Goal: Task Accomplishment & Management: Manage account settings

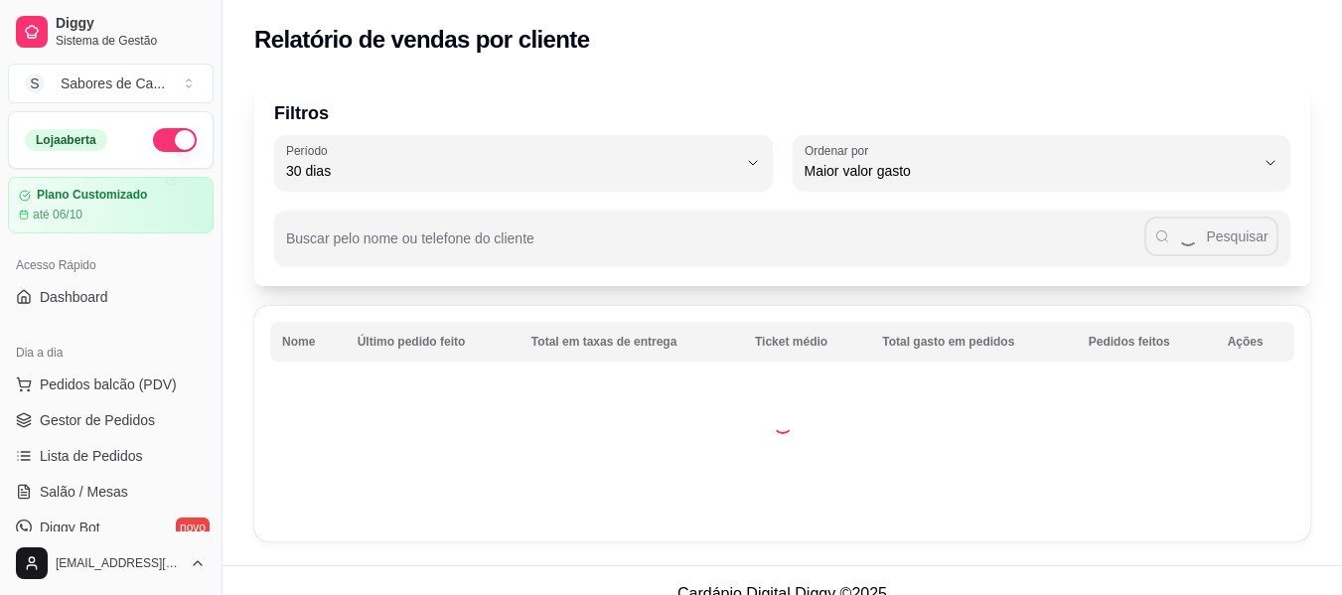
select select "30"
select select "HIGHEST_TOTAL_SPENT_WITH_ORDERS"
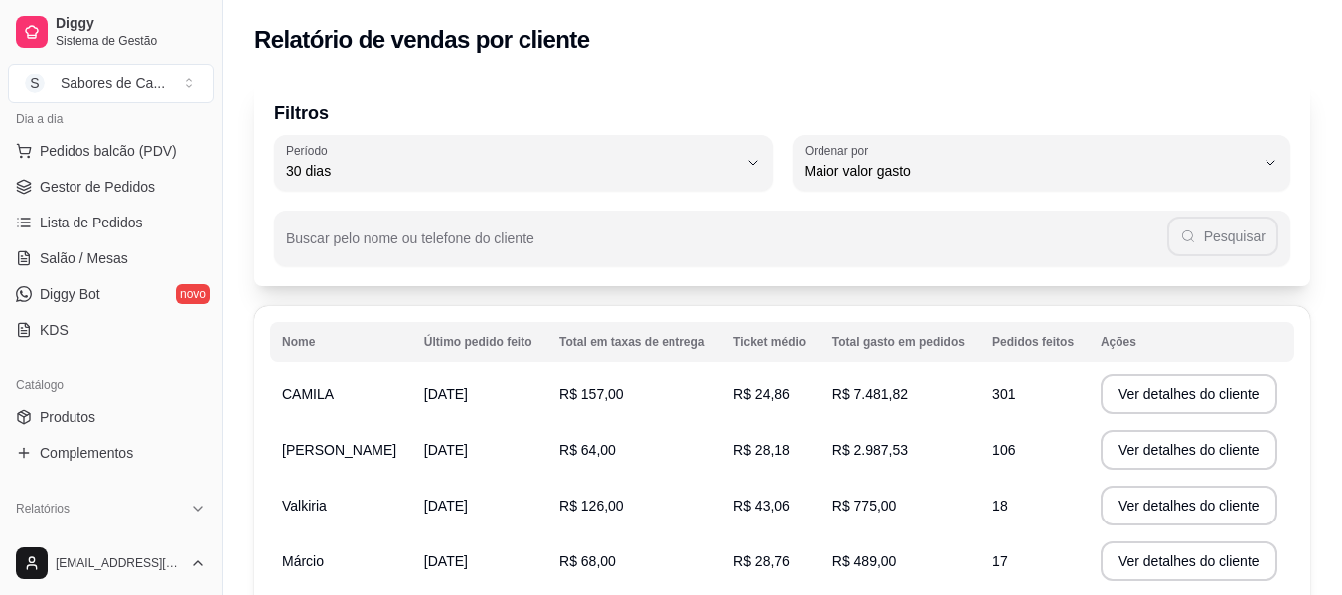
scroll to position [230, 0]
click at [153, 225] on link "Lista de Pedidos" at bounding box center [111, 226] width 206 height 32
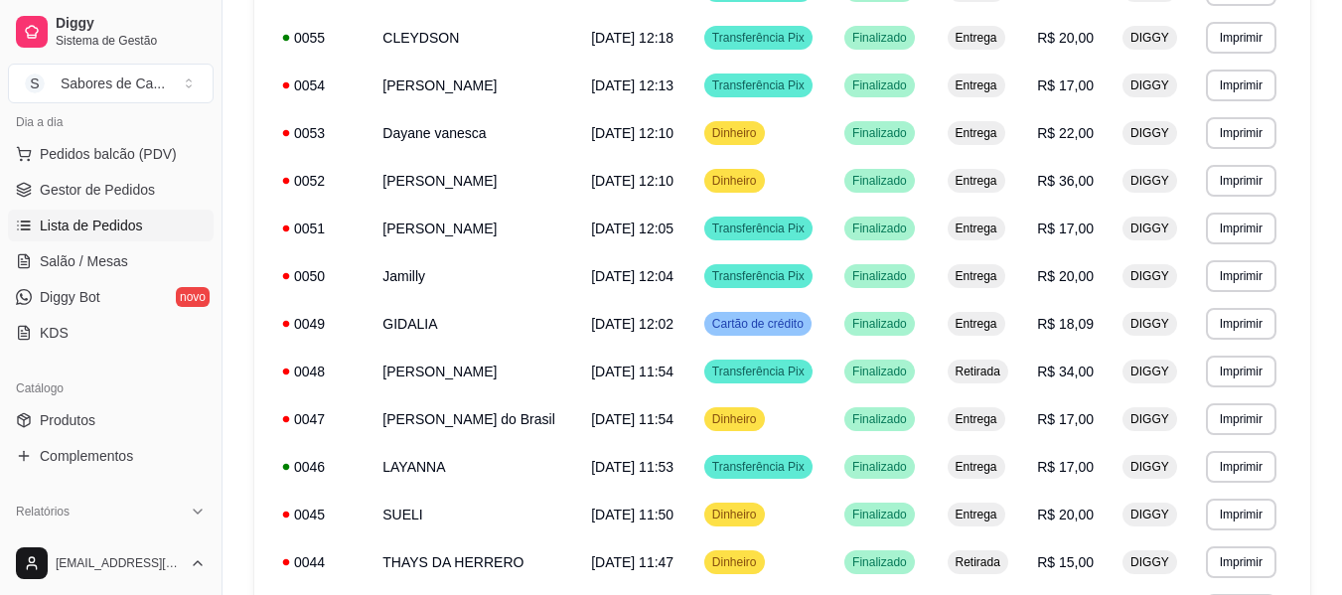
scroll to position [1267, 0]
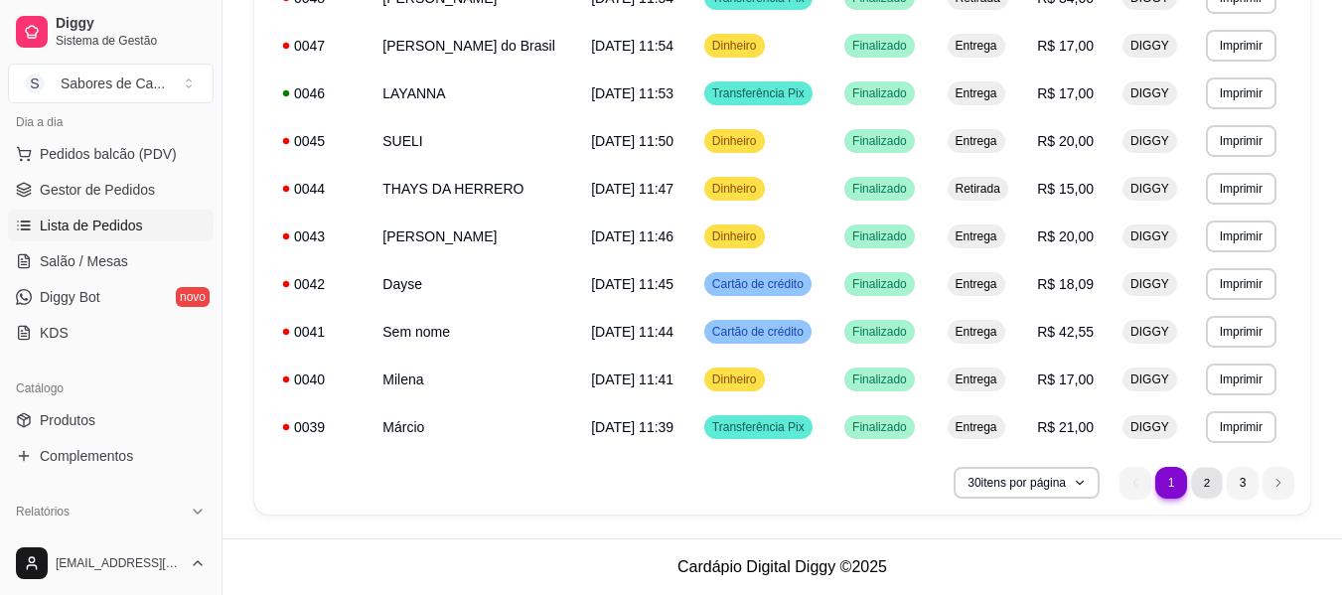
click at [1204, 477] on li "2" at bounding box center [1206, 482] width 31 height 31
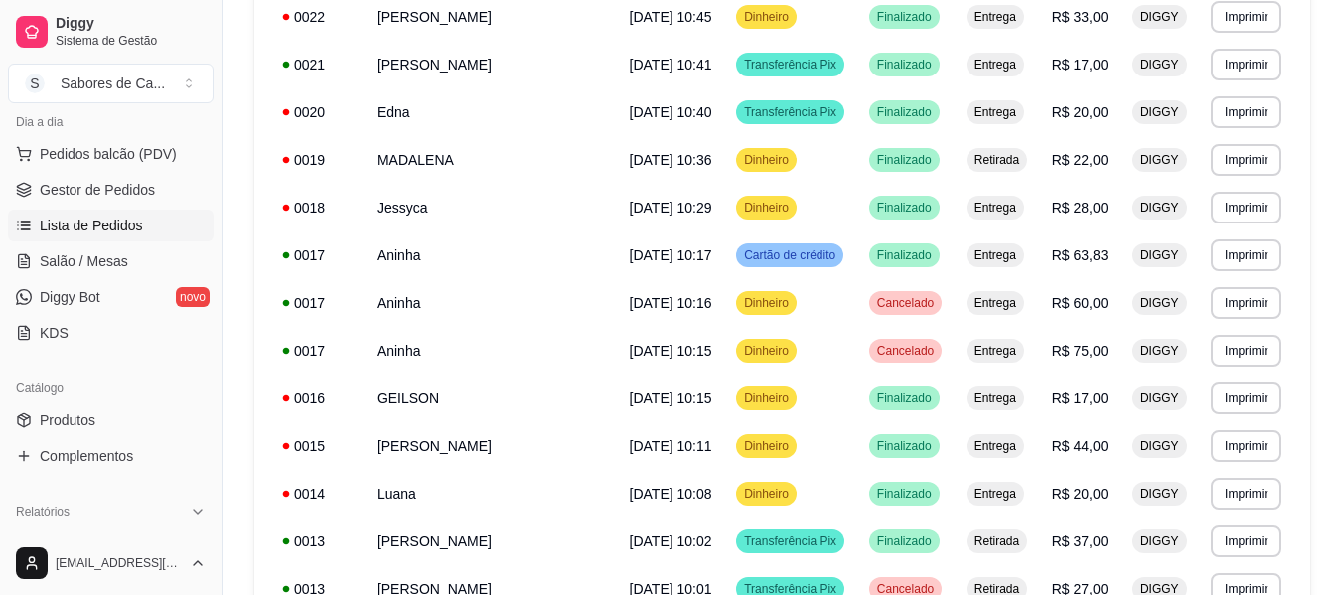
scroll to position [1085, 0]
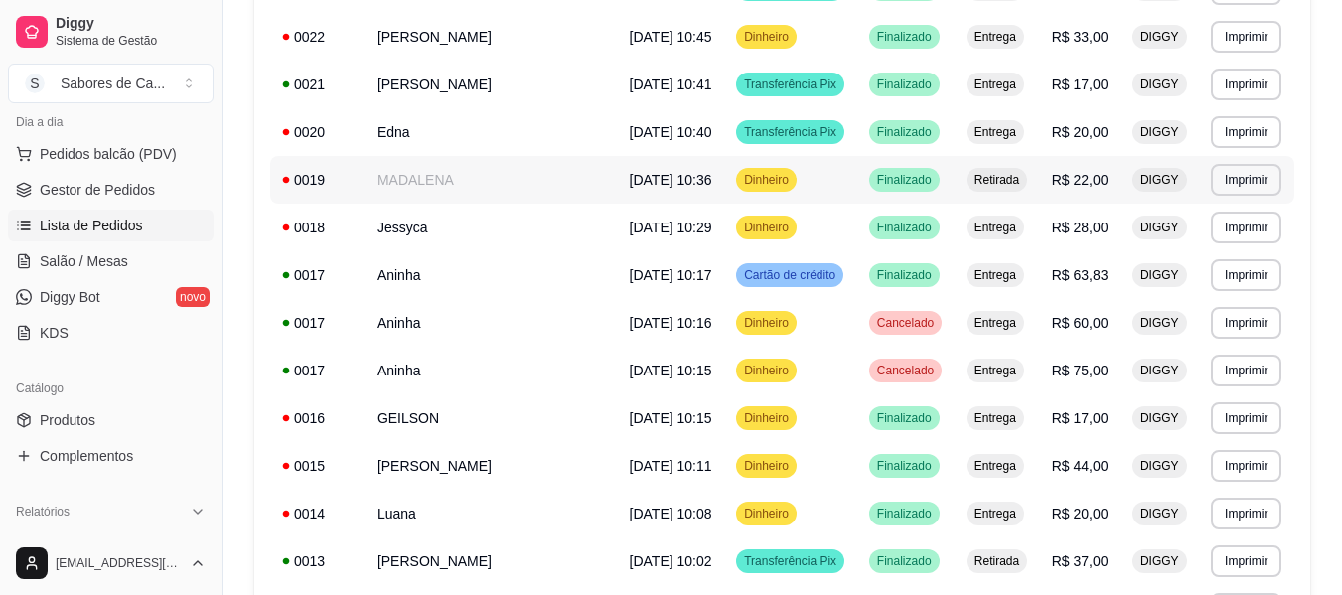
click at [757, 183] on td "Dinheiro" at bounding box center [790, 180] width 133 height 48
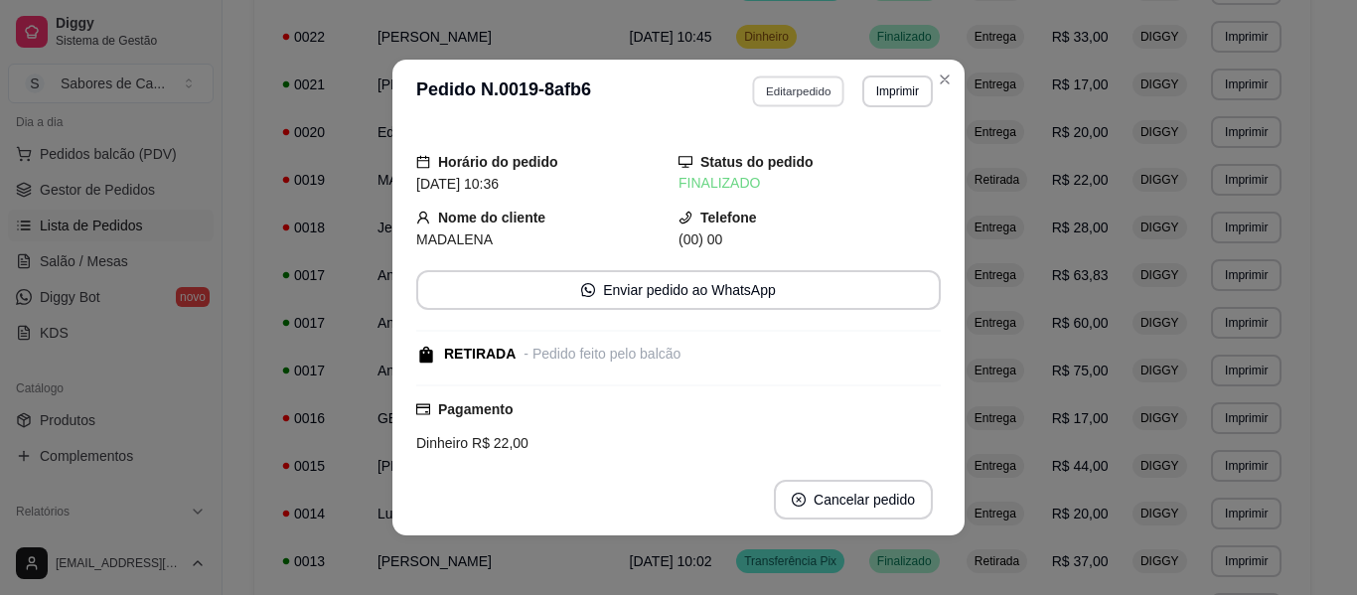
click at [768, 81] on button "Editar pedido" at bounding box center [799, 91] width 92 height 31
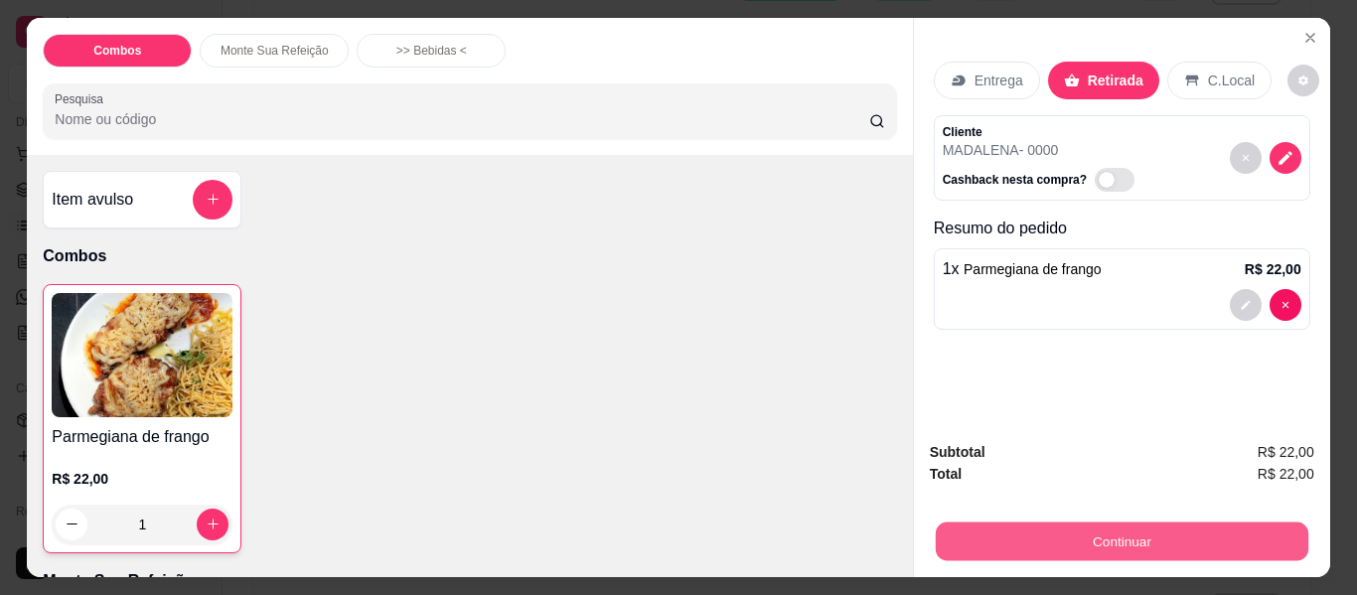
click at [997, 532] on button "Continuar" at bounding box center [1121, 542] width 373 height 39
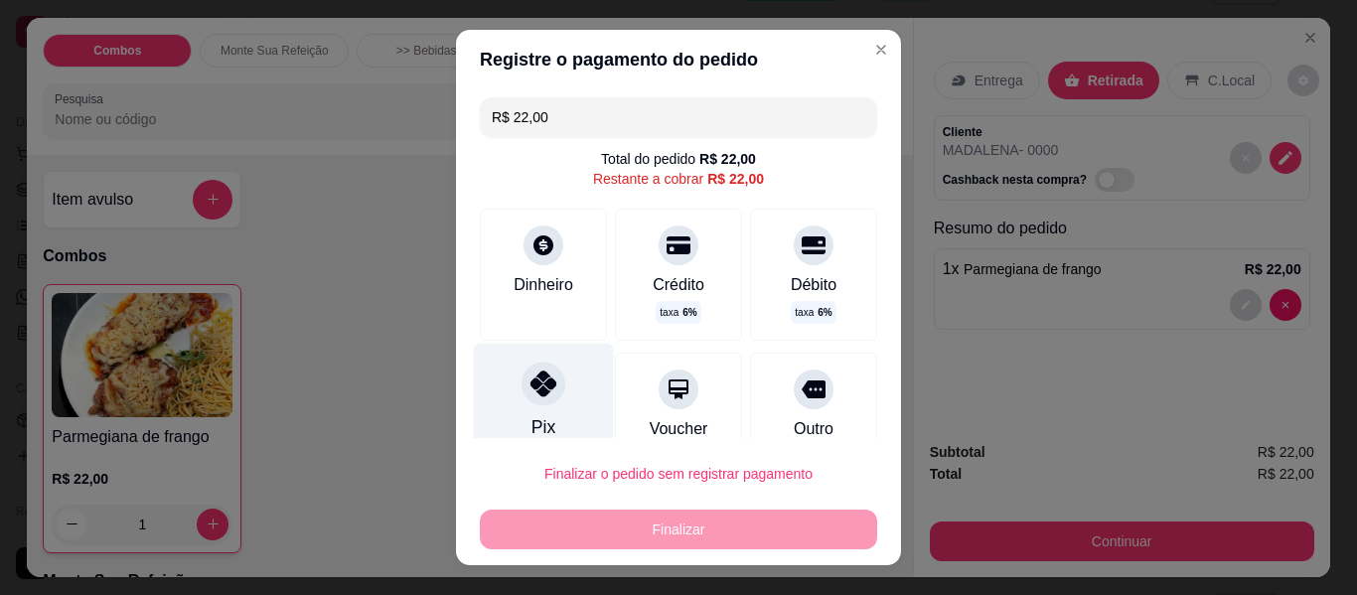
click at [531, 392] on icon at bounding box center [544, 384] width 26 height 26
type input "R$ 0,00"
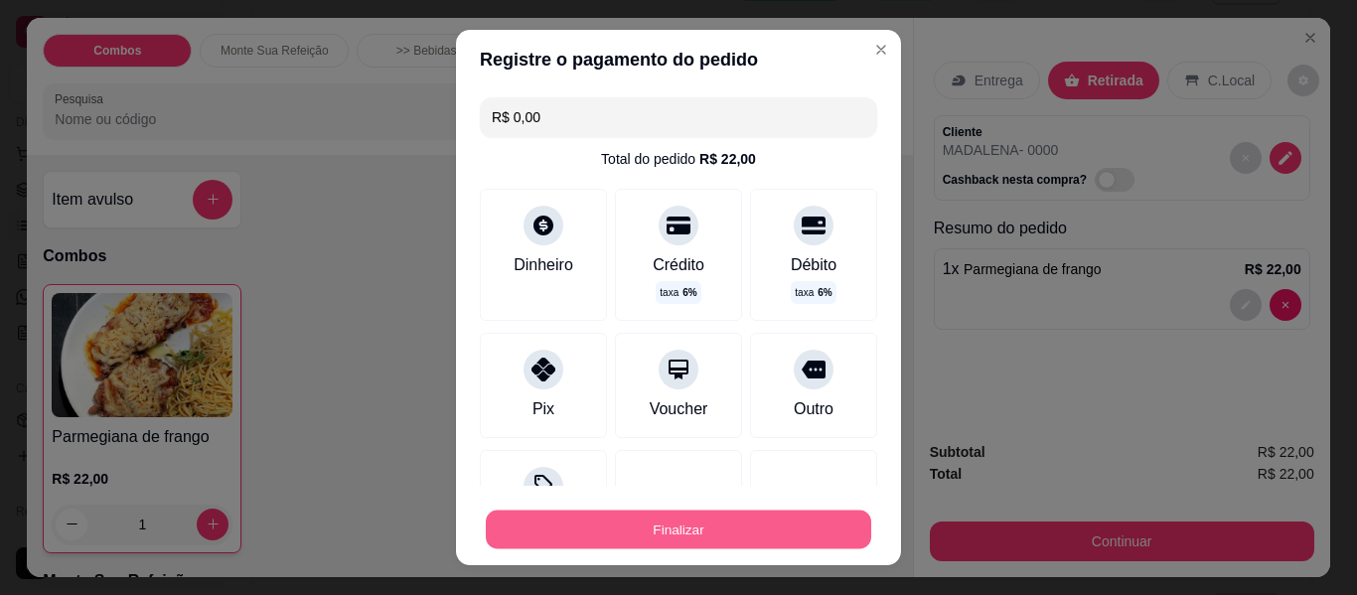
click at [620, 528] on button "Finalizar" at bounding box center [678, 530] width 385 height 39
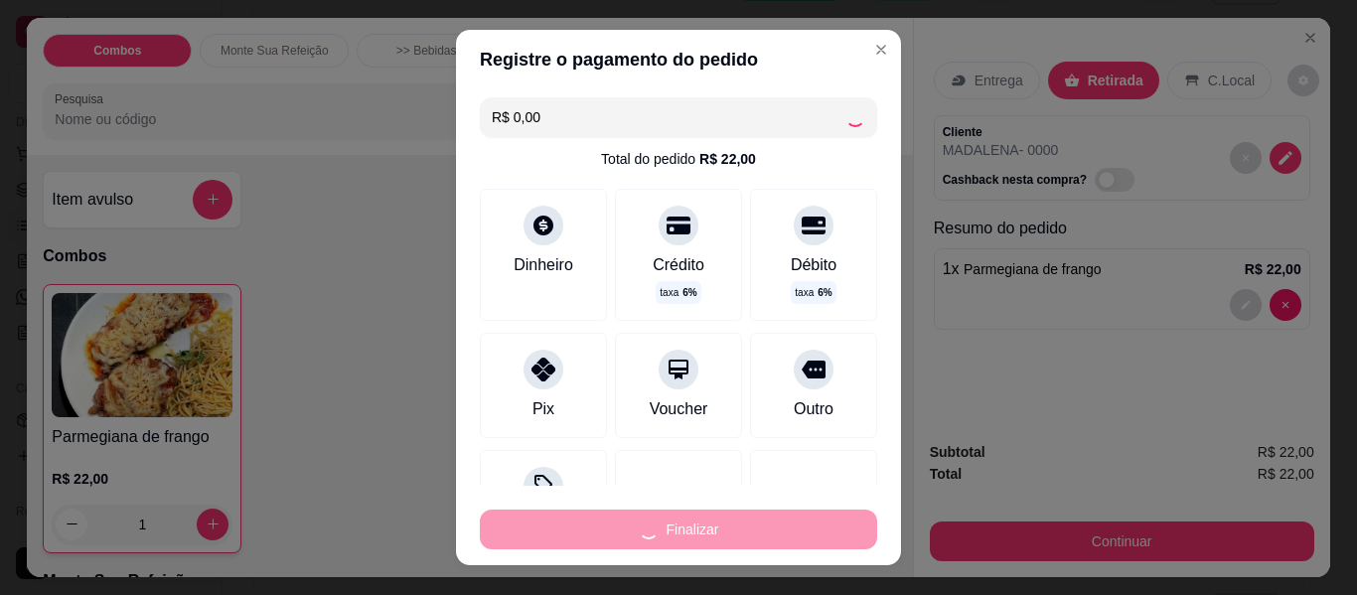
type input "0"
type input "-R$ 22,00"
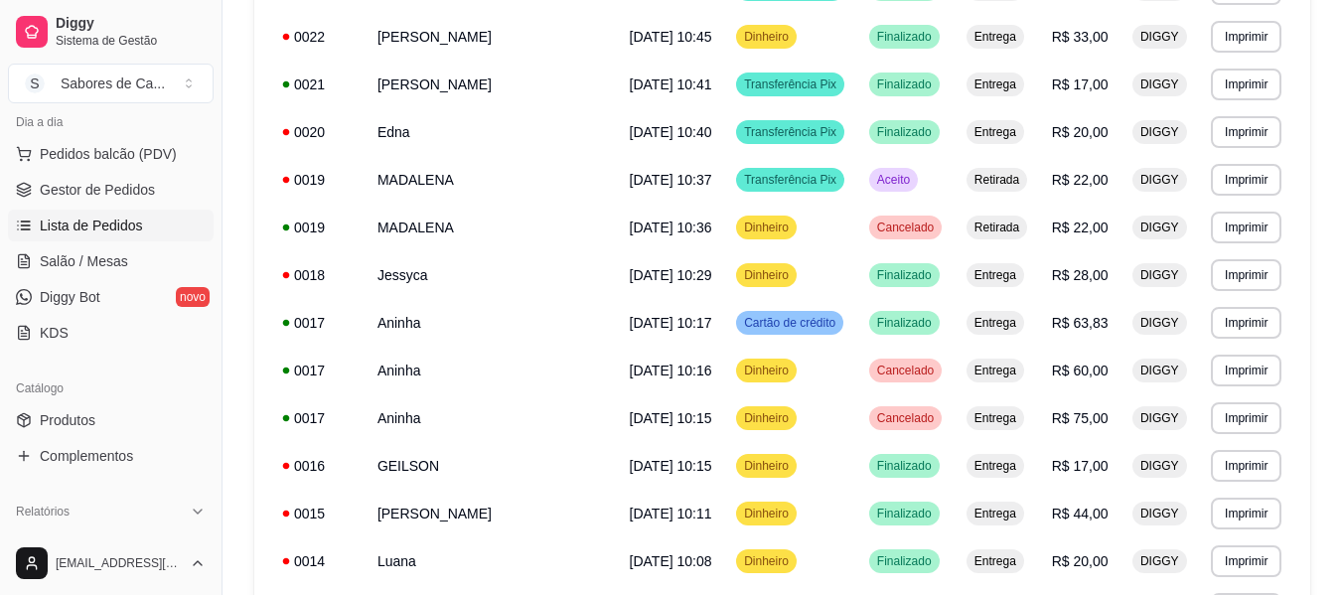
scroll to position [1267, 0]
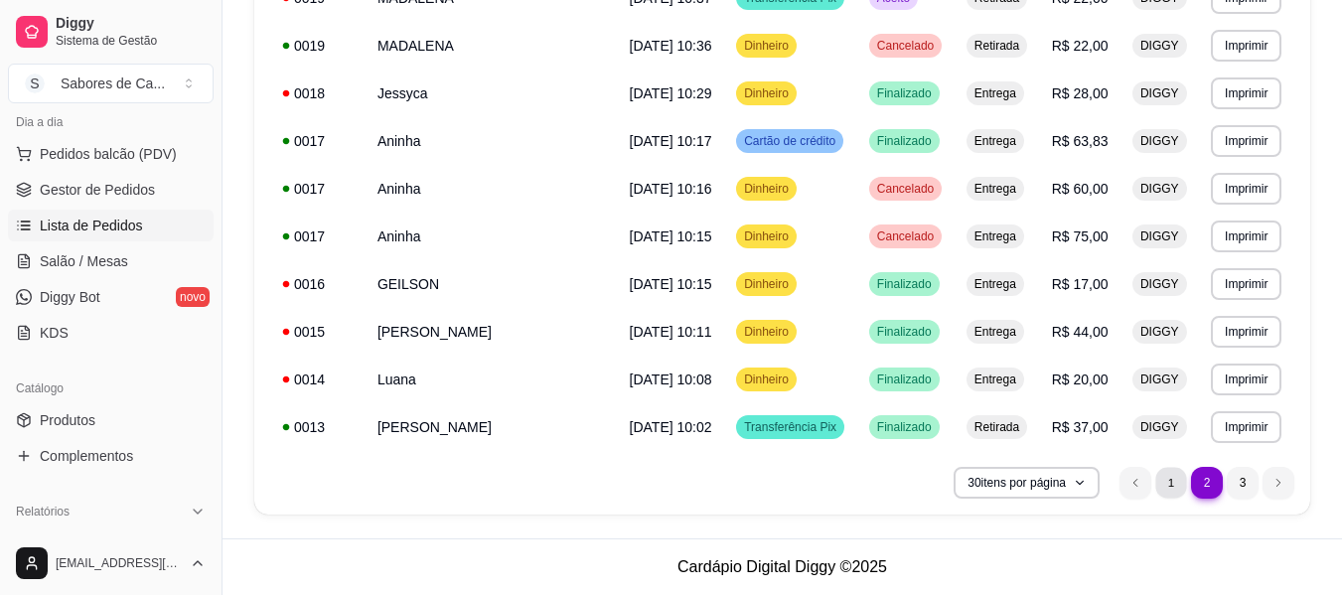
click at [1178, 476] on li "1" at bounding box center [1170, 482] width 31 height 31
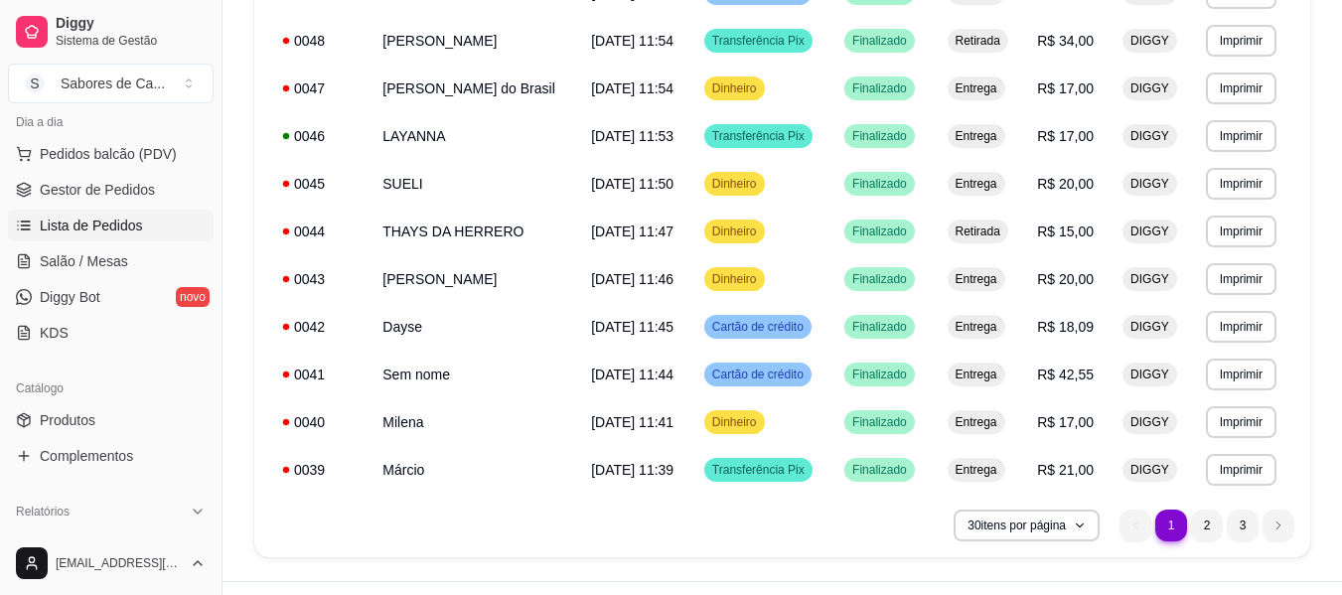
scroll to position [1210, 0]
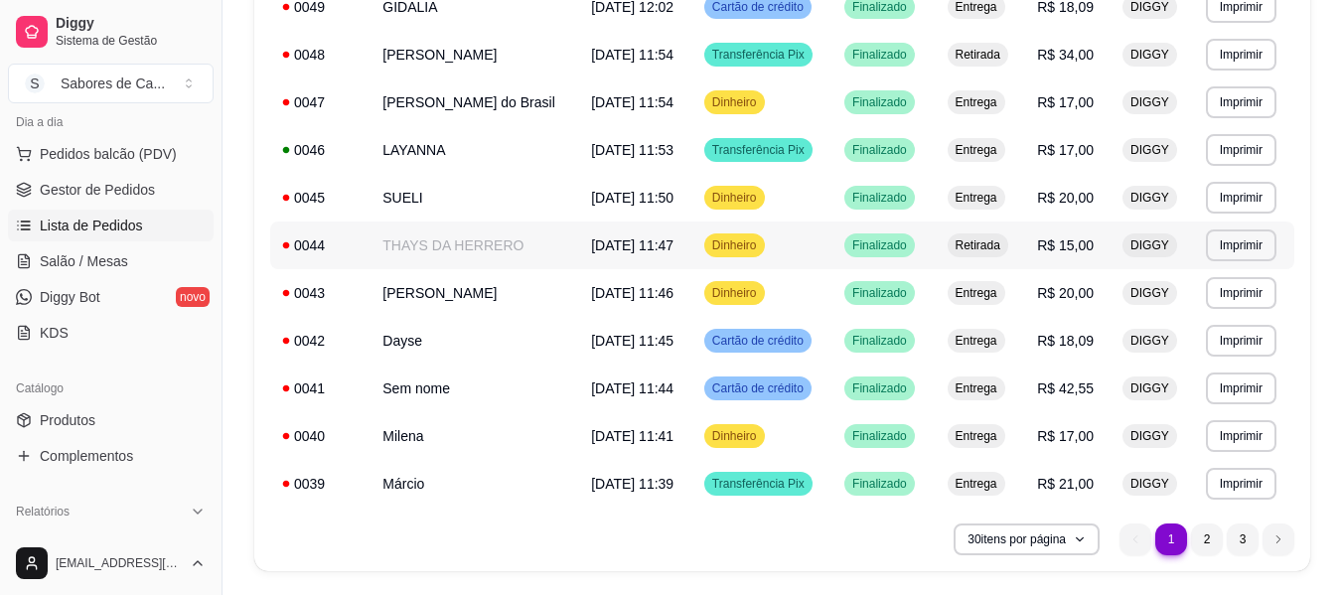
click at [760, 249] on span "Dinheiro" at bounding box center [734, 245] width 53 height 16
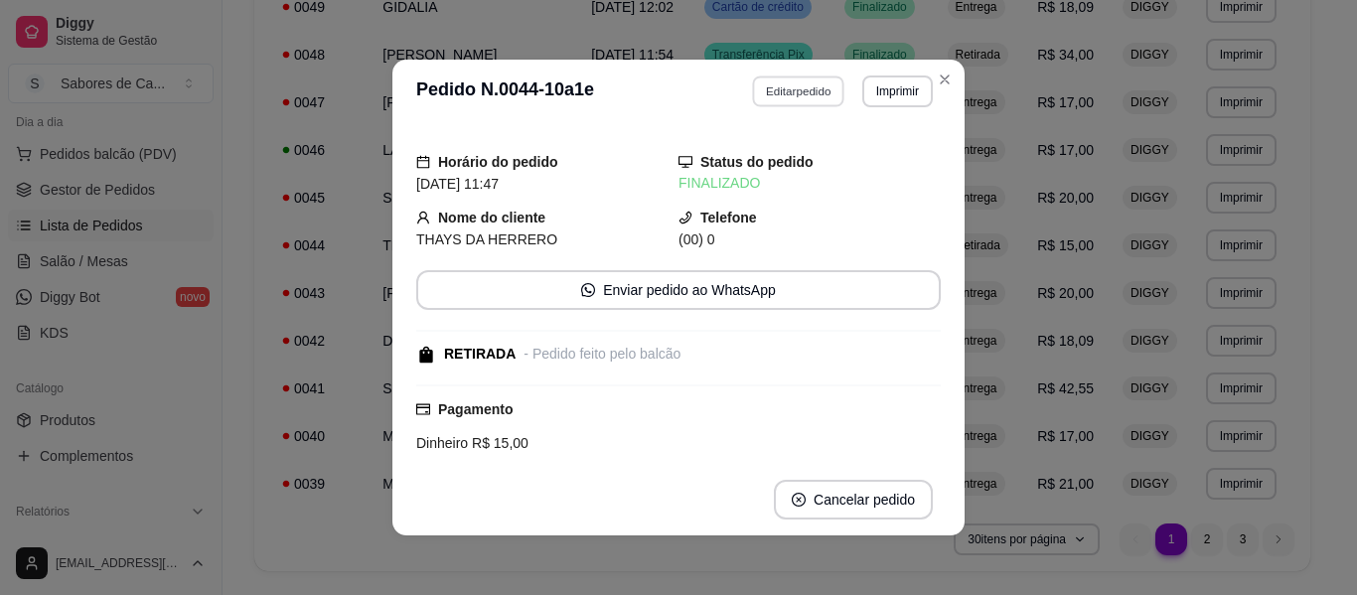
click at [791, 87] on button "Editar pedido" at bounding box center [799, 91] width 92 height 31
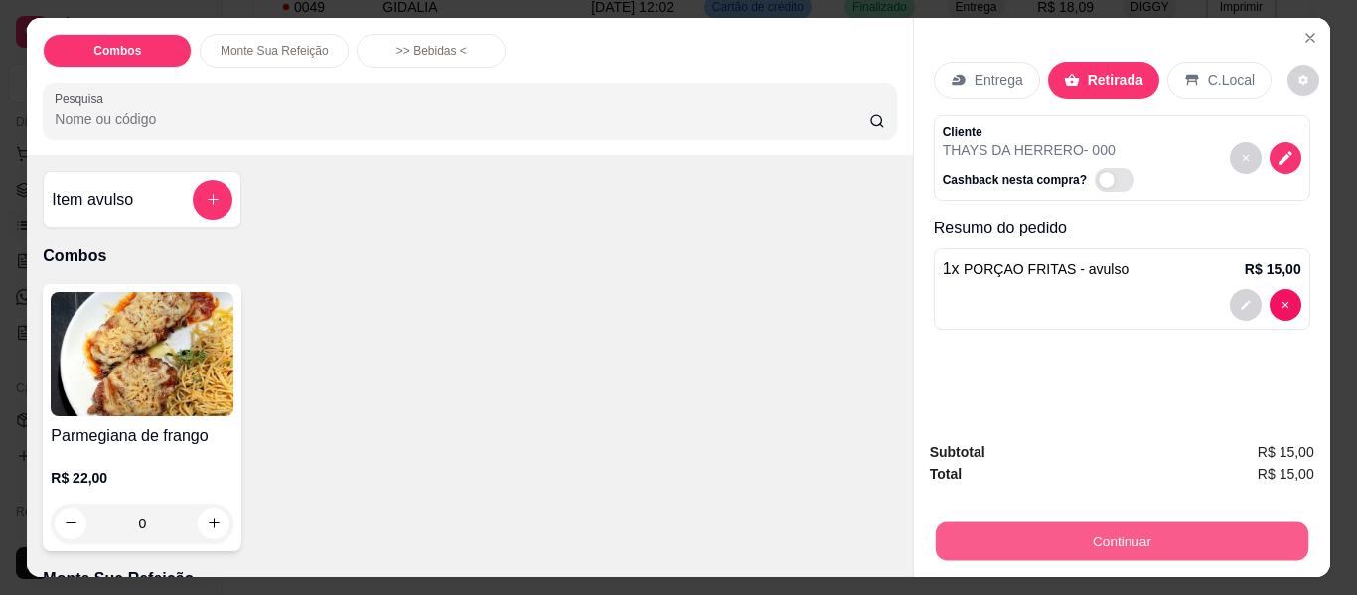
click at [1035, 529] on button "Continuar" at bounding box center [1121, 542] width 373 height 39
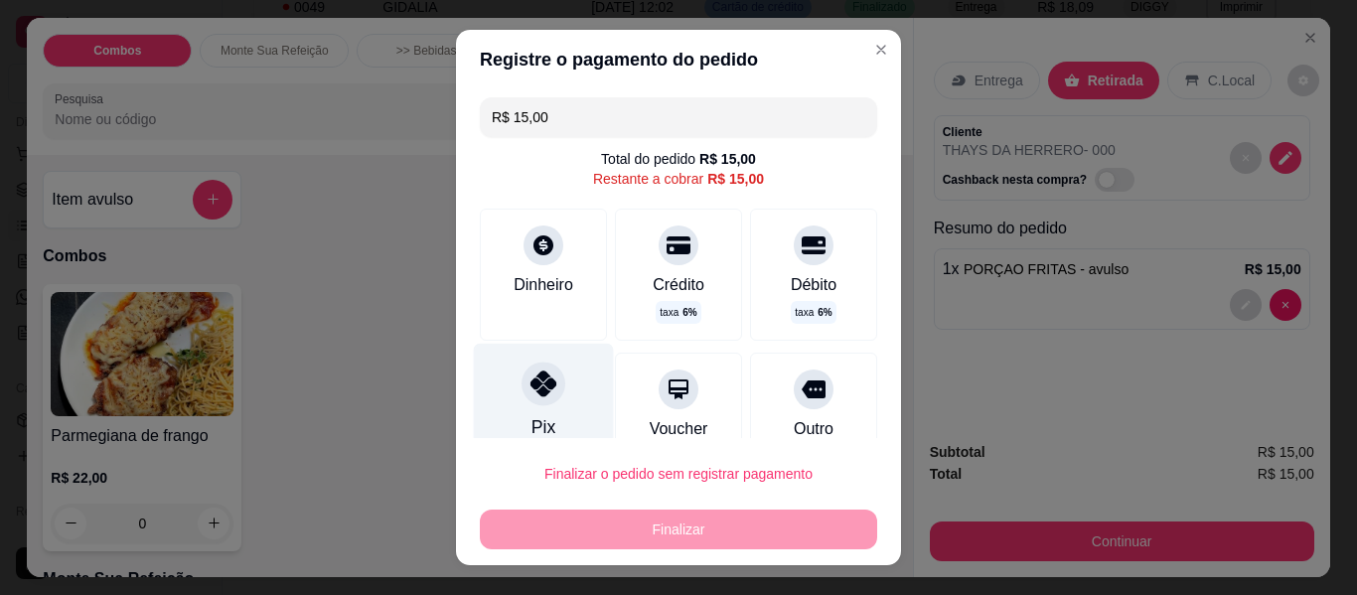
click at [520, 412] on div "Pix" at bounding box center [544, 402] width 140 height 116
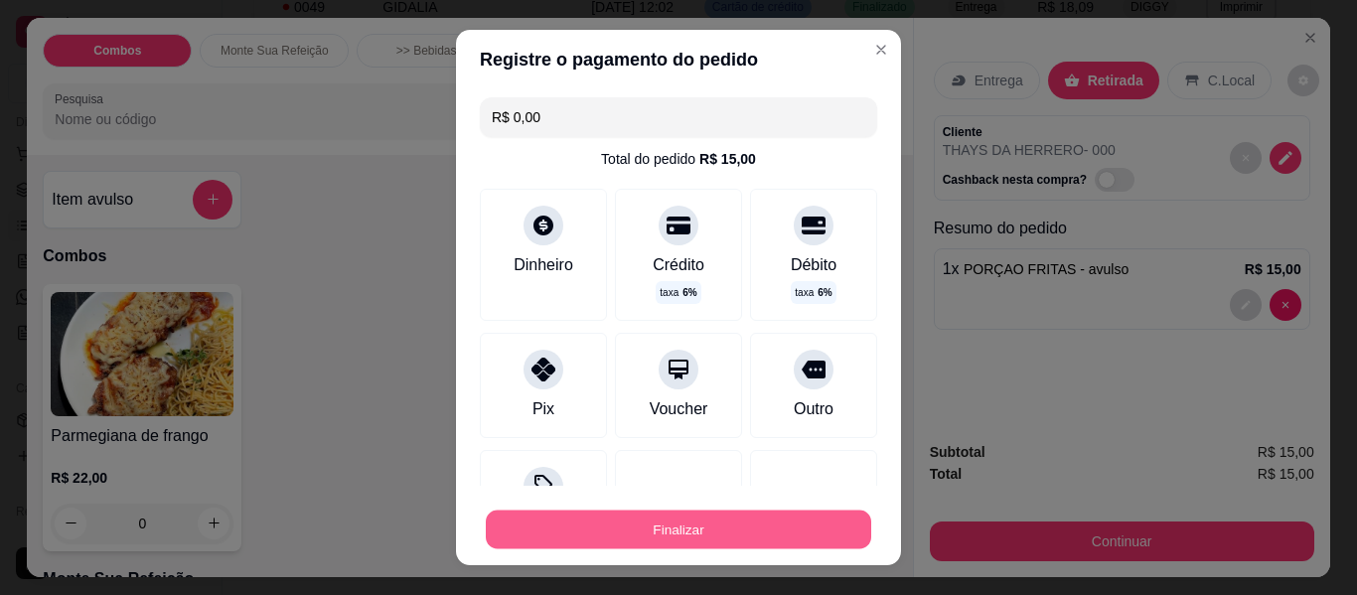
click at [589, 515] on button "Finalizar" at bounding box center [678, 530] width 385 height 39
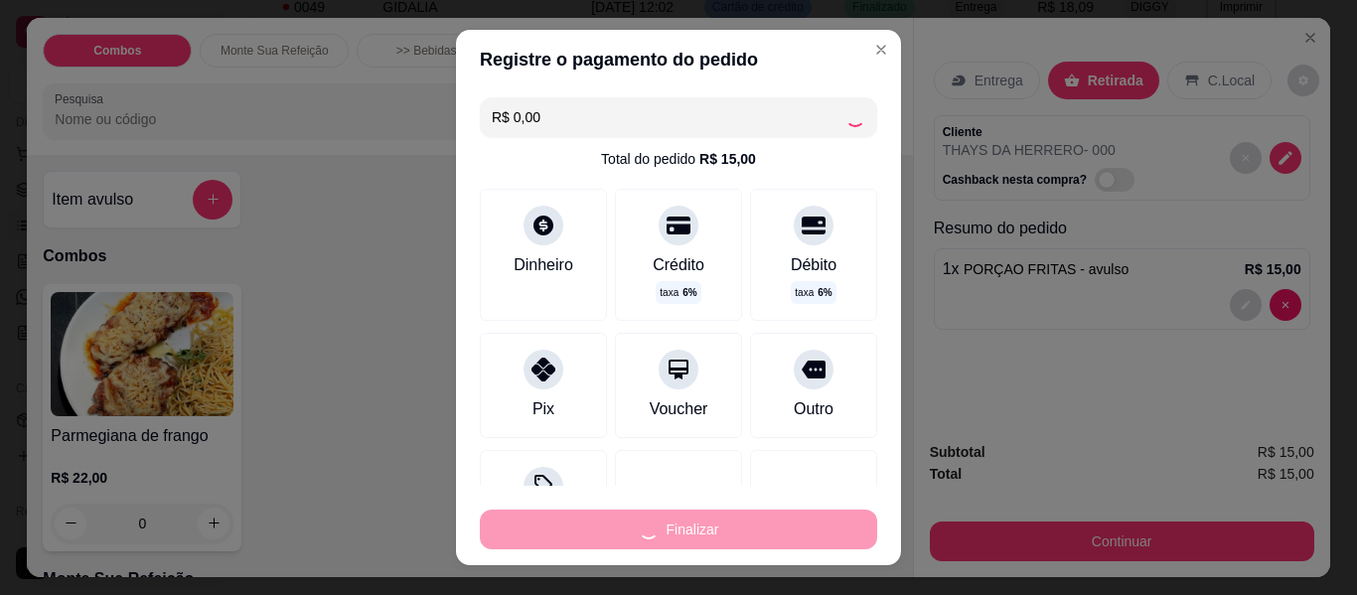
type input "-R$ 15,00"
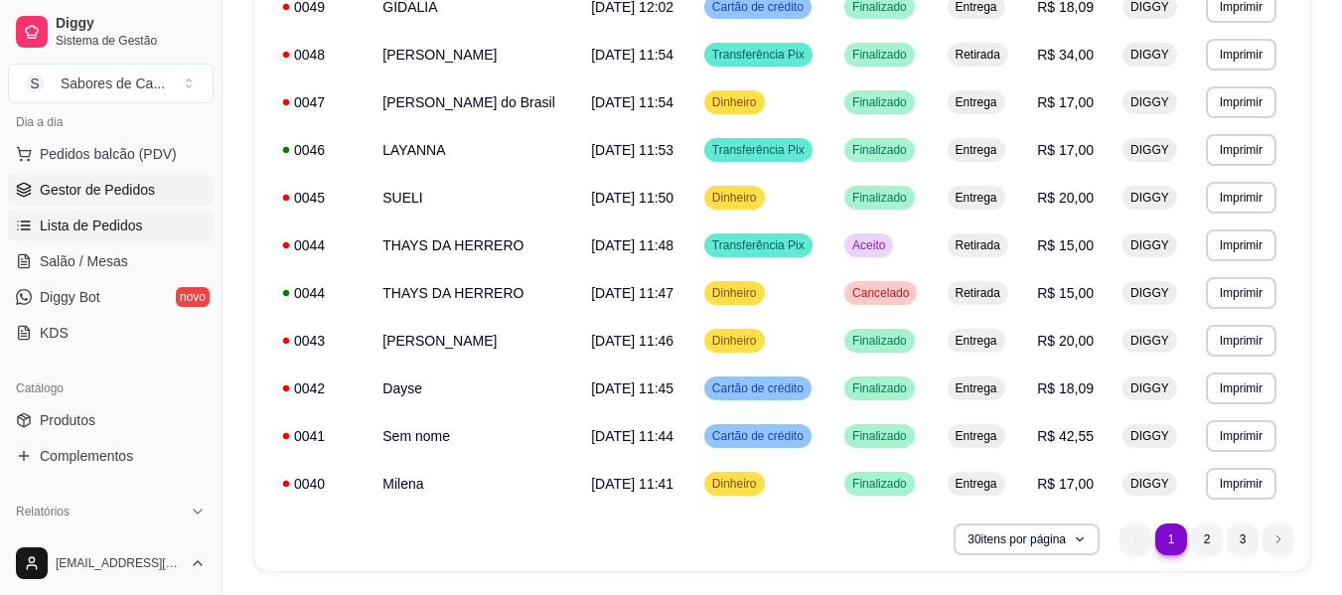
click at [179, 190] on link "Gestor de Pedidos" at bounding box center [111, 190] width 206 height 32
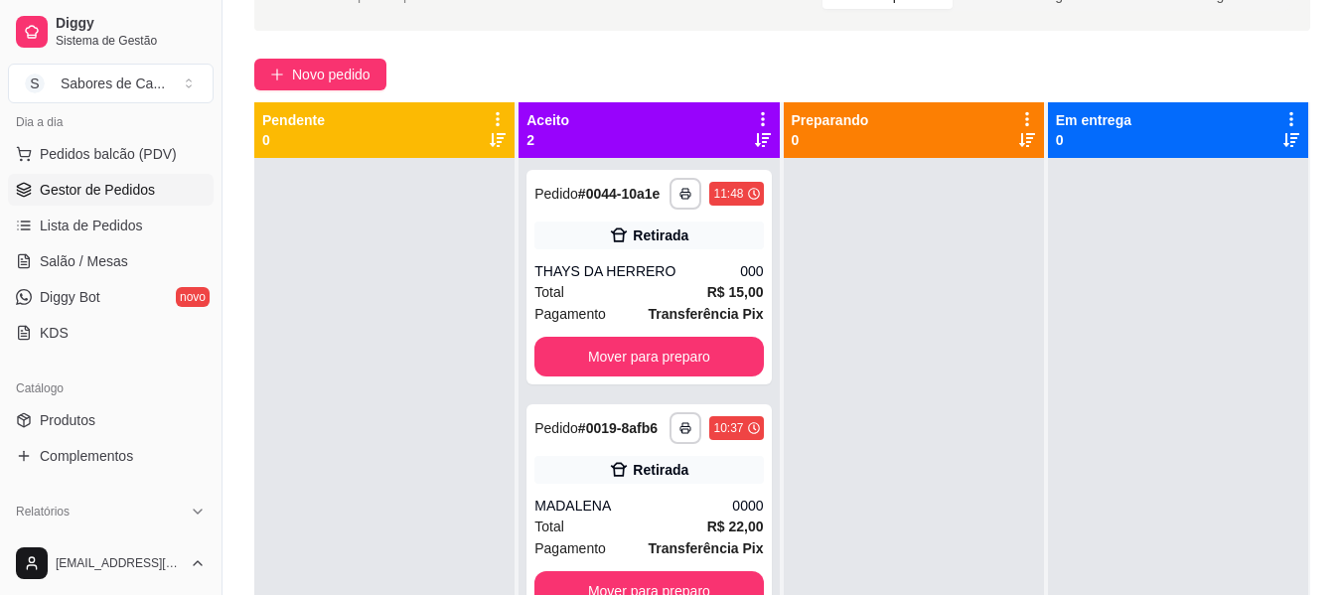
scroll to position [163, 0]
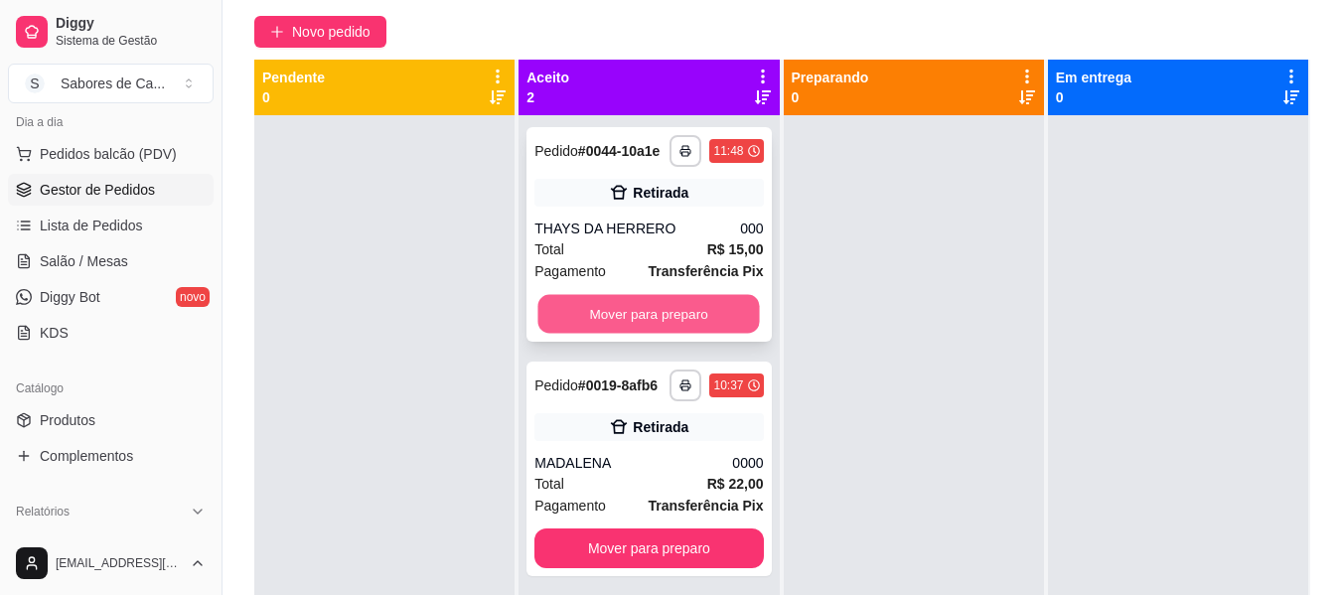
click at [700, 305] on button "Mover para preparo" at bounding box center [649, 314] width 222 height 39
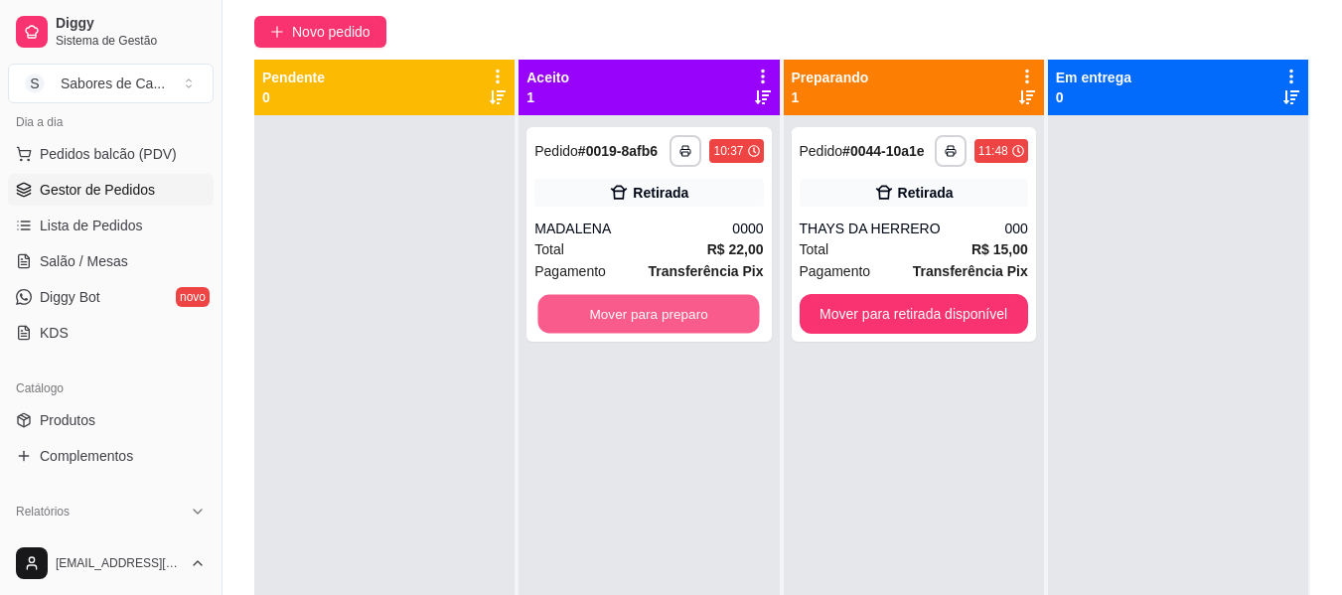
click at [700, 305] on button "Mover para preparo" at bounding box center [649, 314] width 222 height 39
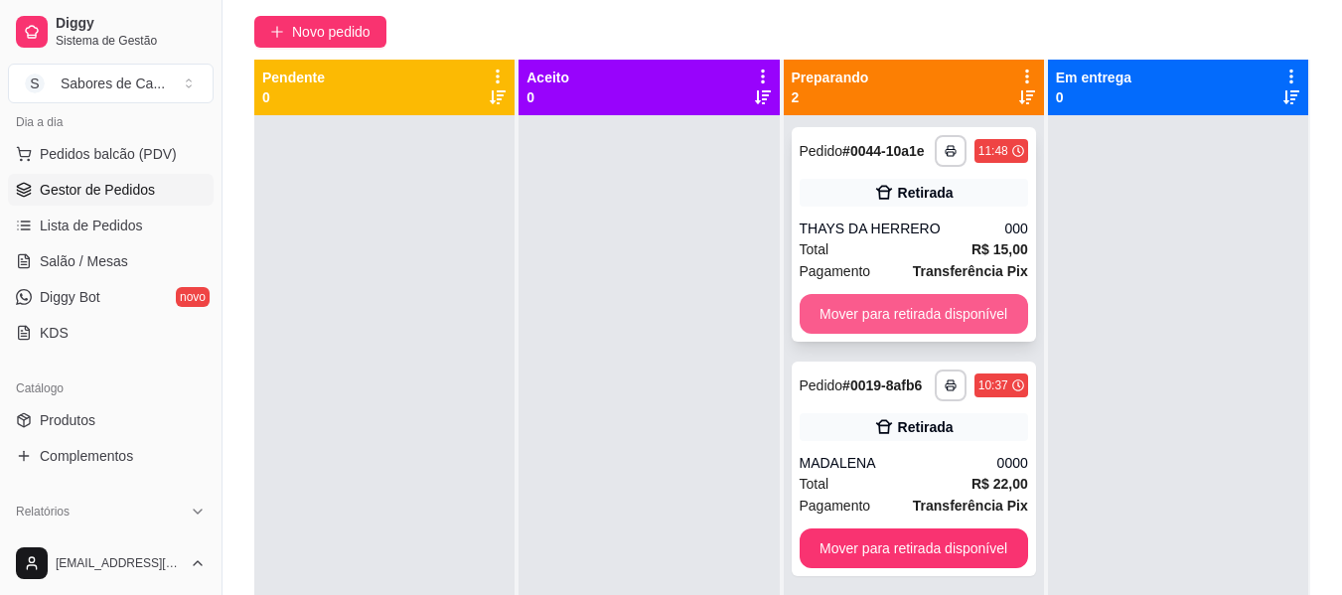
click at [821, 299] on button "Mover para retirada disponível" at bounding box center [914, 314] width 228 height 40
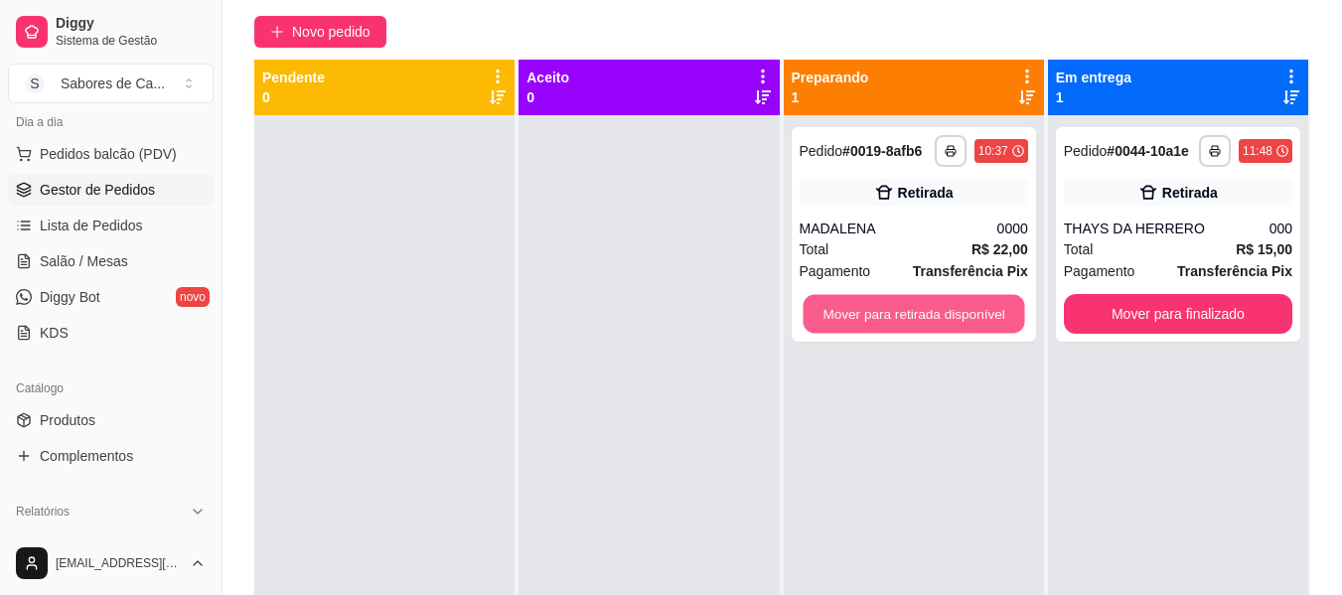
click at [821, 299] on button "Mover para retirada disponível" at bounding box center [914, 314] width 222 height 39
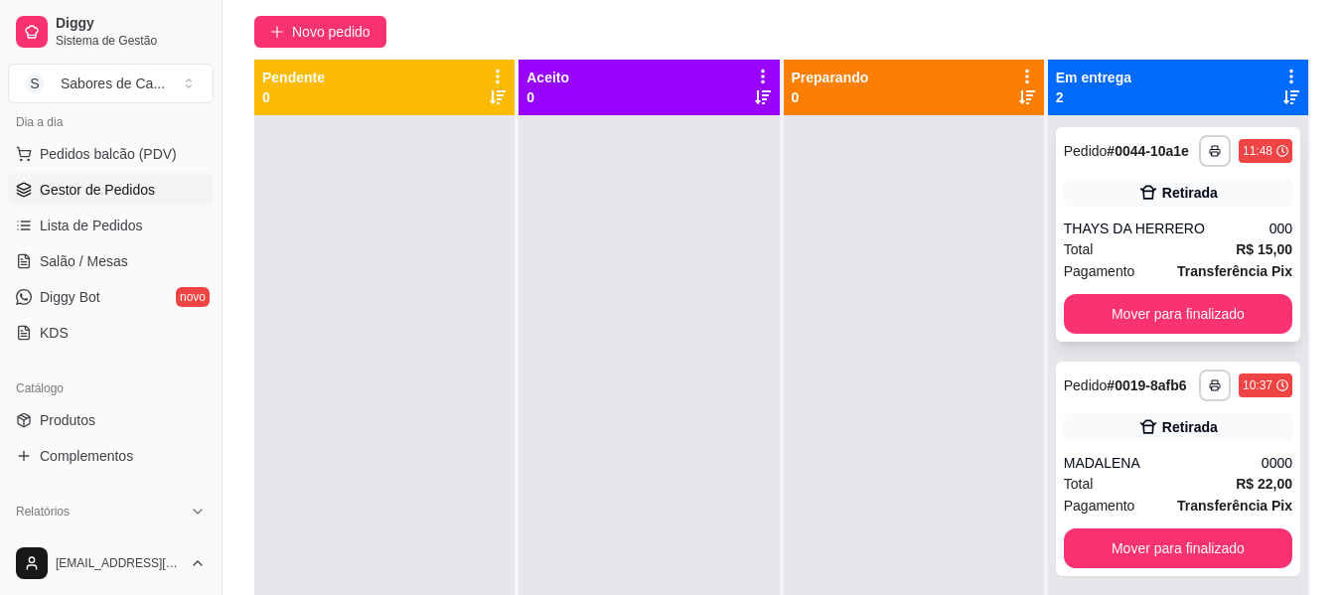
click at [1089, 287] on div "**********" at bounding box center [1178, 234] width 244 height 215
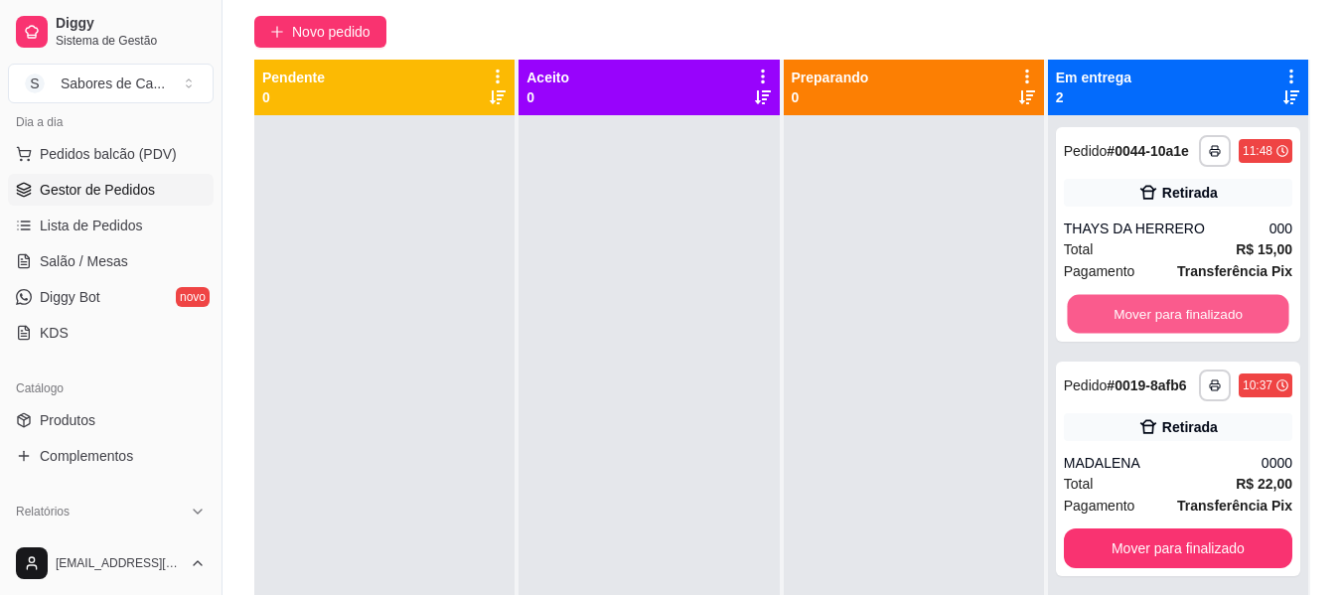
click at [1135, 325] on button "Mover para finalizado" at bounding box center [1178, 314] width 222 height 39
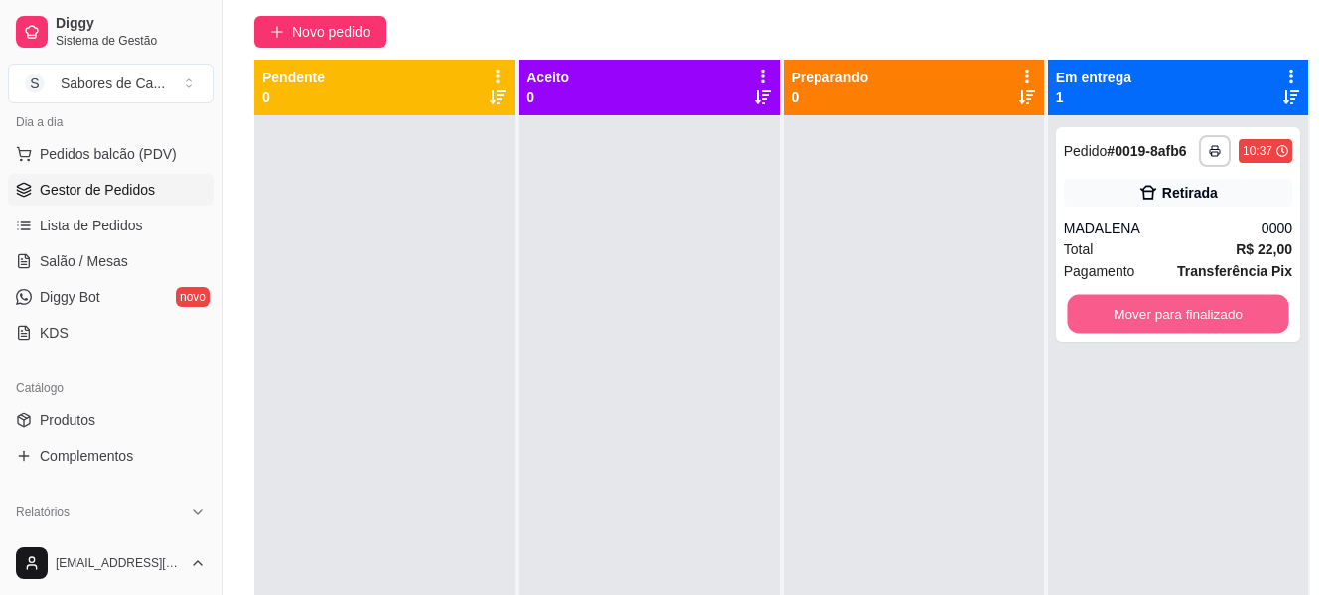
click at [1135, 325] on button "Mover para finalizado" at bounding box center [1178, 314] width 222 height 39
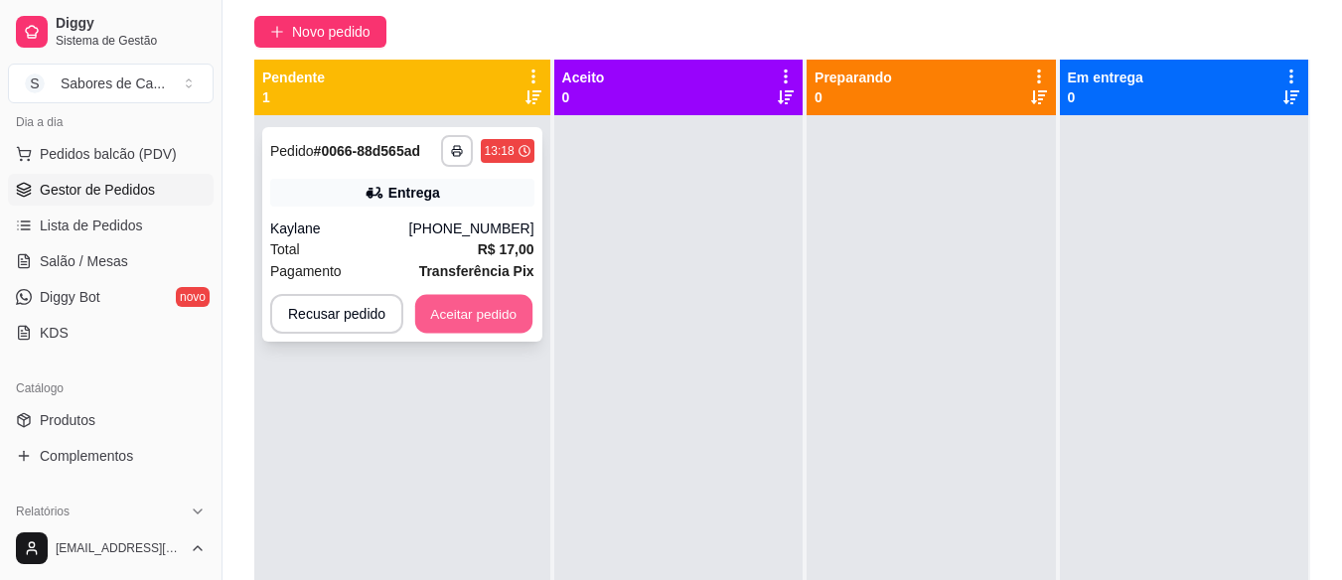
click at [503, 302] on button "Aceitar pedido" at bounding box center [473, 314] width 117 height 39
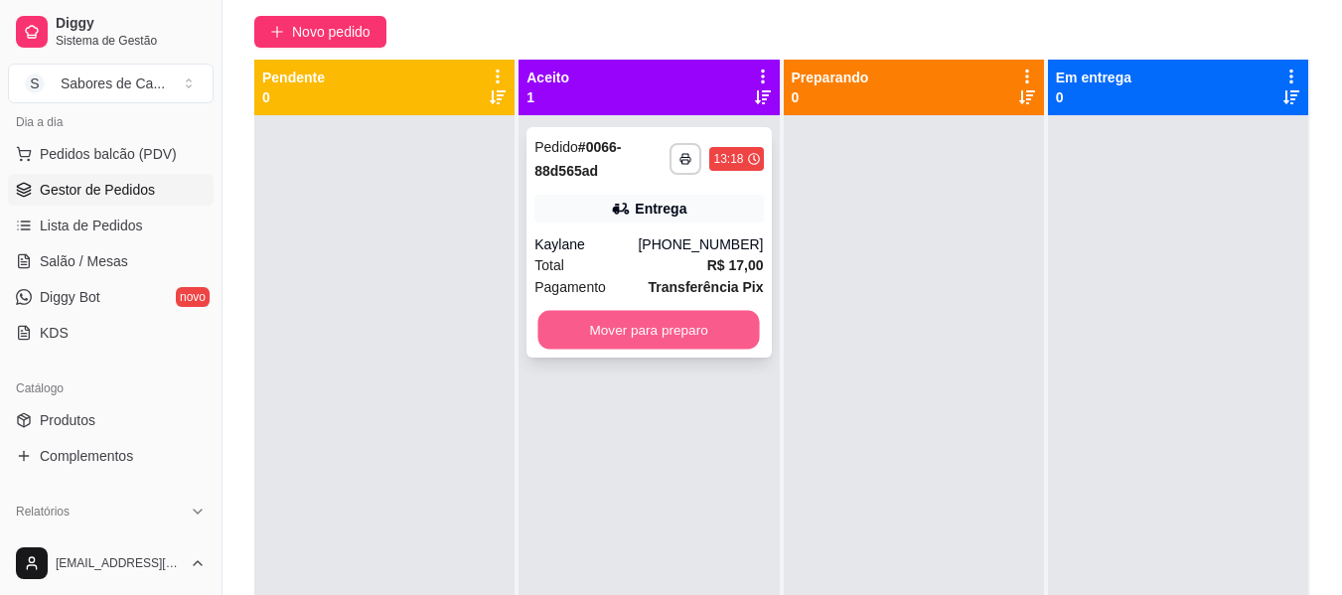
click at [705, 329] on button "Mover para preparo" at bounding box center [649, 330] width 222 height 39
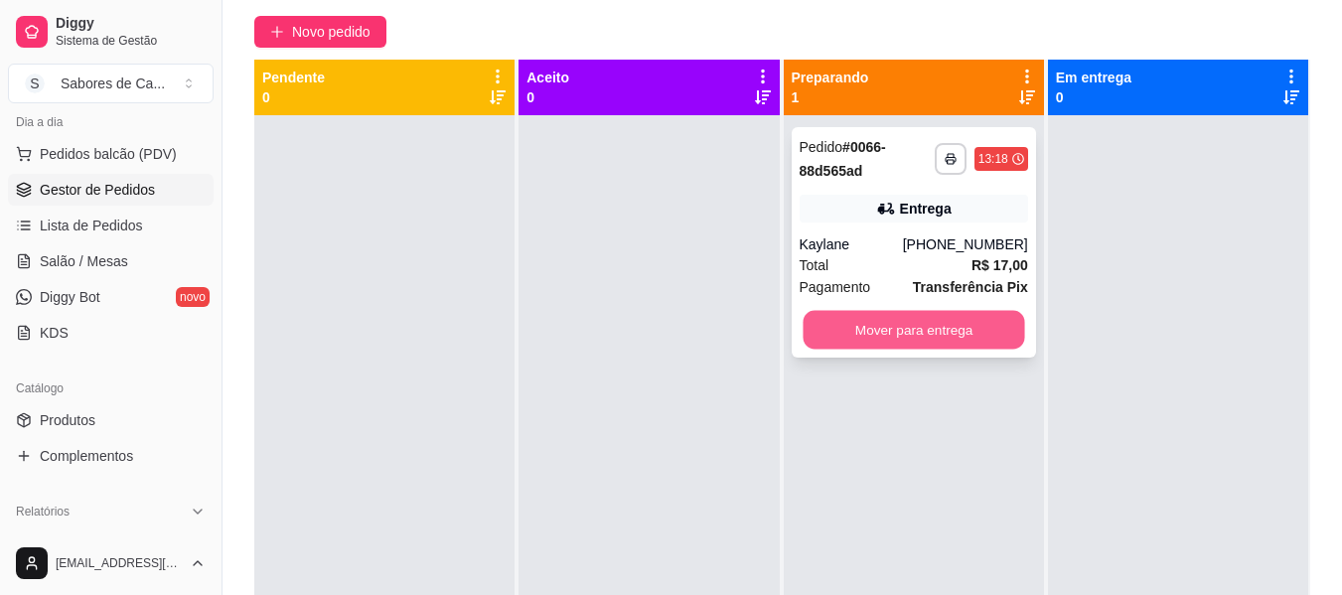
click at [845, 341] on button "Mover para entrega" at bounding box center [914, 330] width 222 height 39
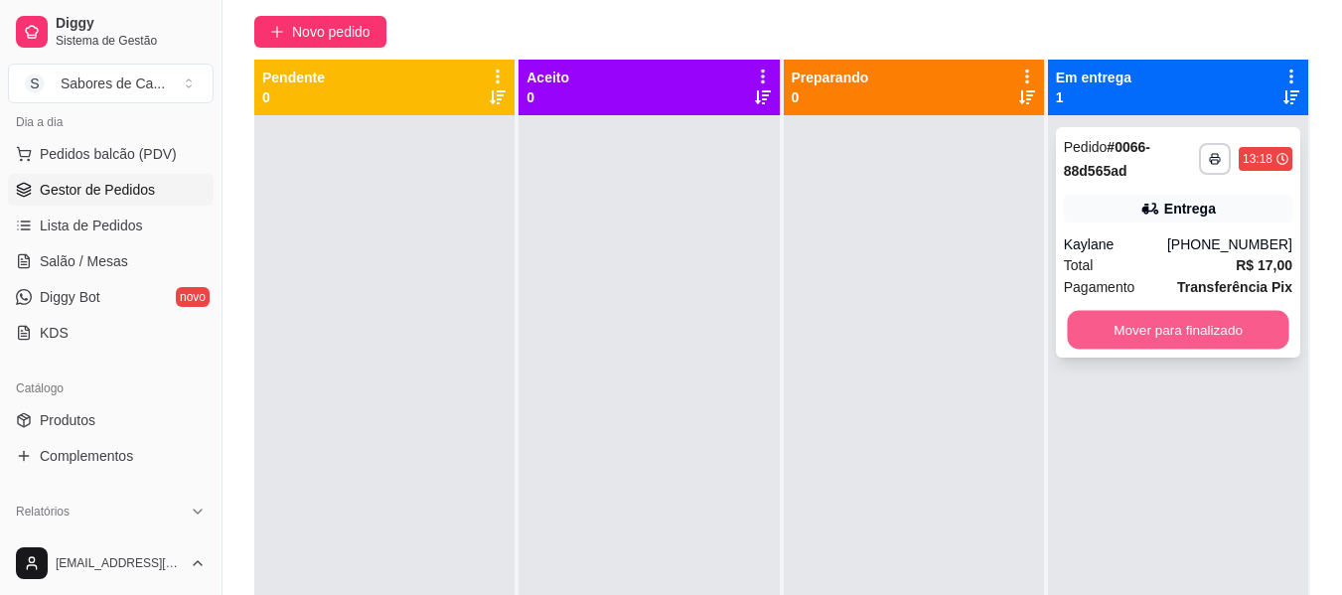
click at [1096, 336] on button "Mover para finalizado" at bounding box center [1178, 330] width 222 height 39
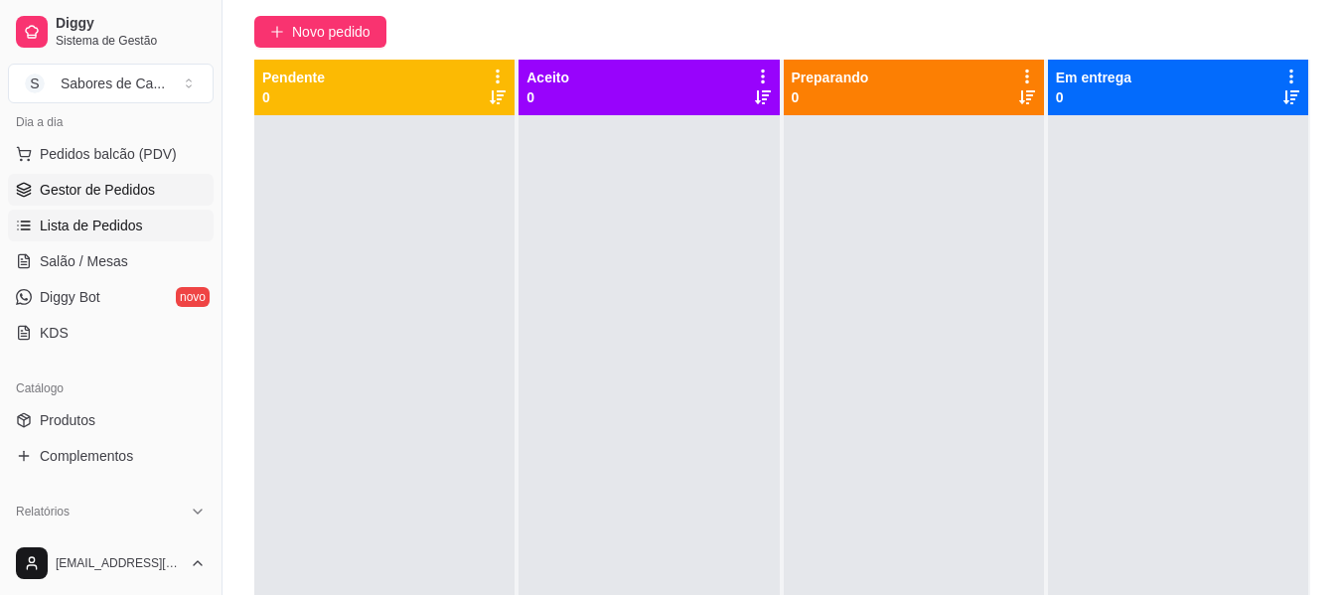
click at [118, 221] on span "Lista de Pedidos" at bounding box center [91, 226] width 103 height 20
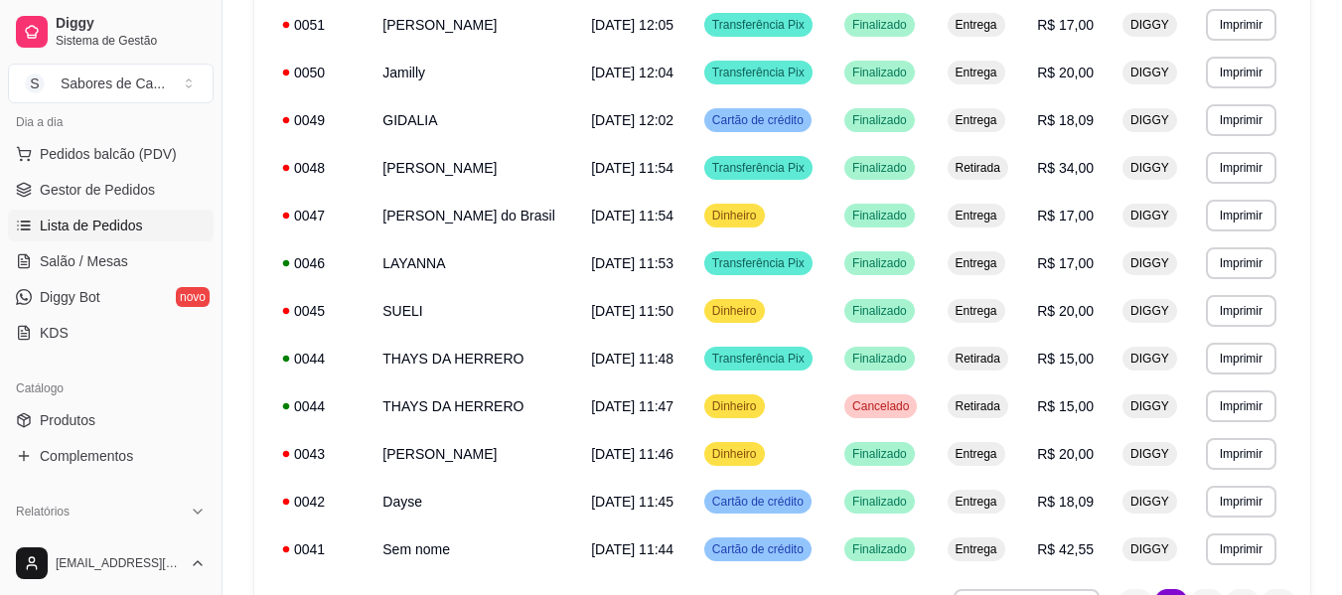
scroll to position [1267, 0]
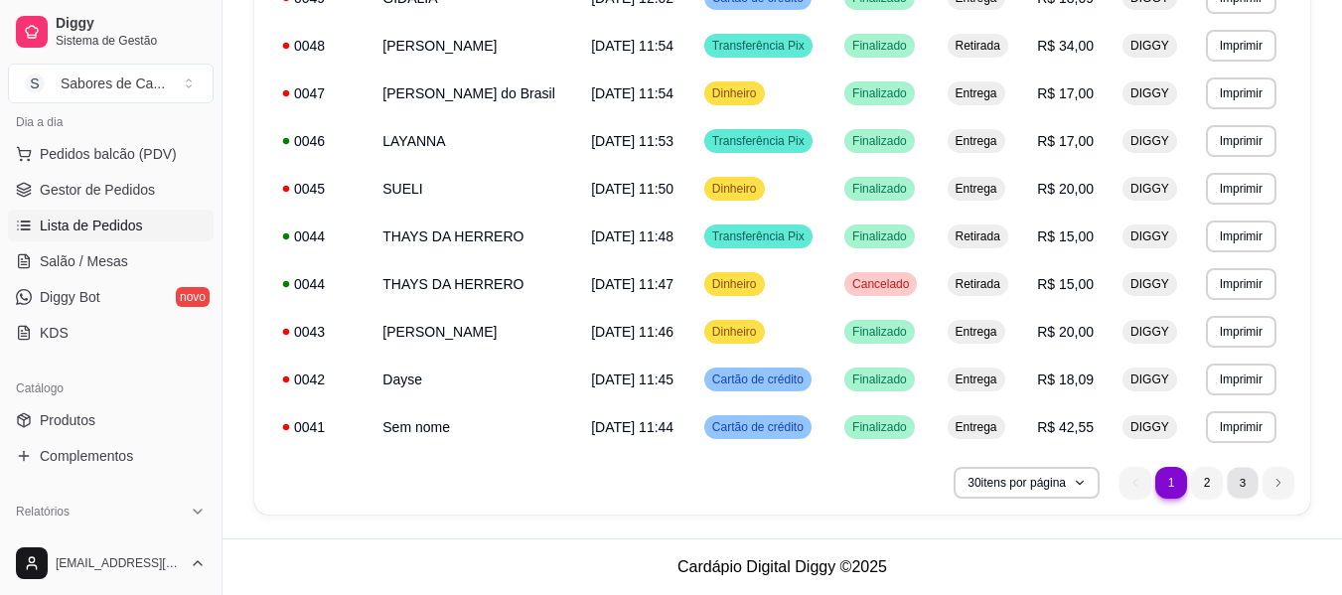
click at [1237, 483] on li "3" at bounding box center [1242, 482] width 31 height 31
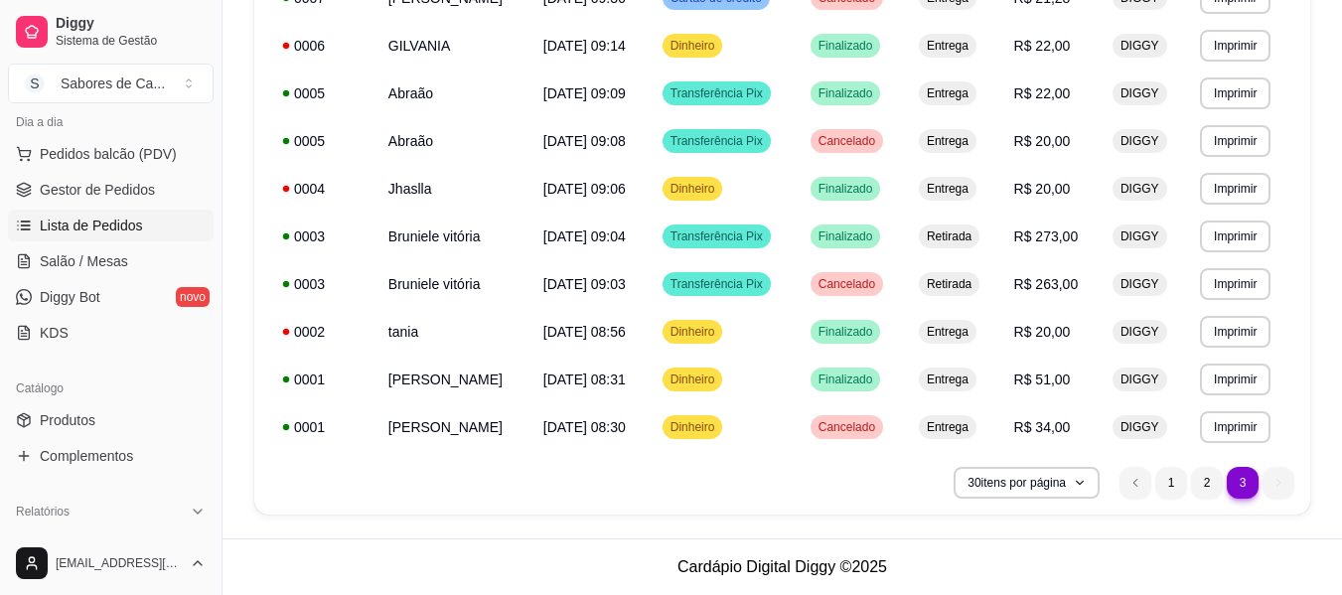
scroll to position [742, 0]
click at [782, 196] on td "Dinheiro" at bounding box center [725, 189] width 148 height 48
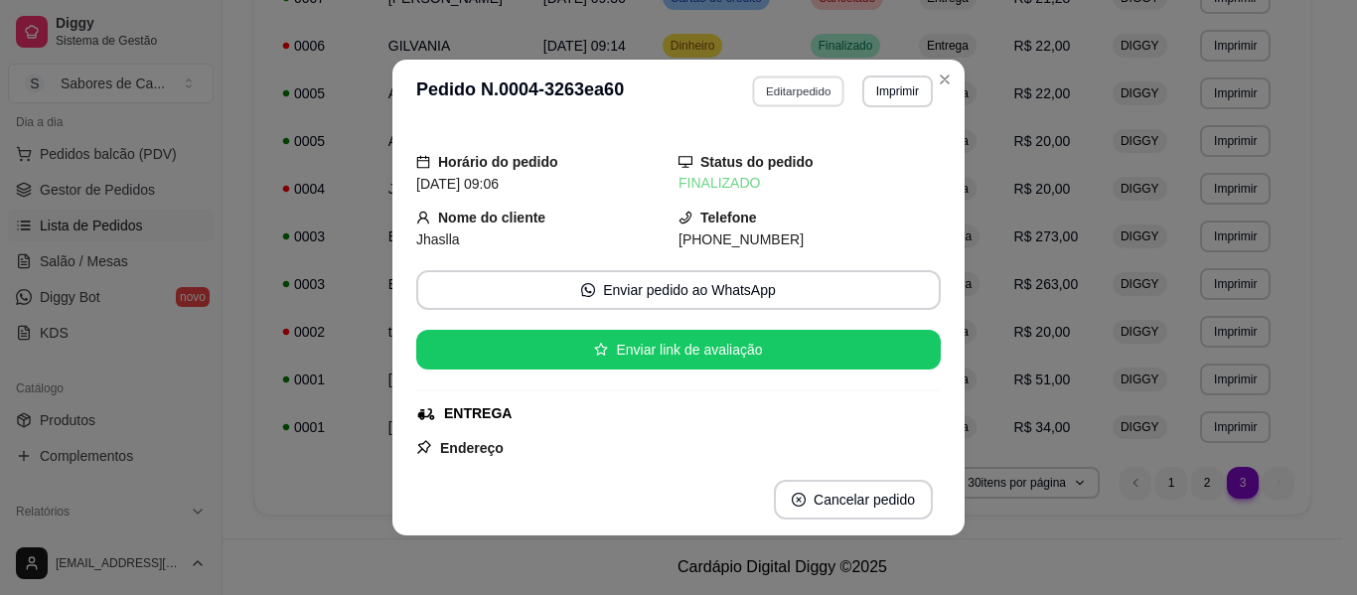
click at [793, 97] on button "Editar pedido" at bounding box center [799, 91] width 92 height 31
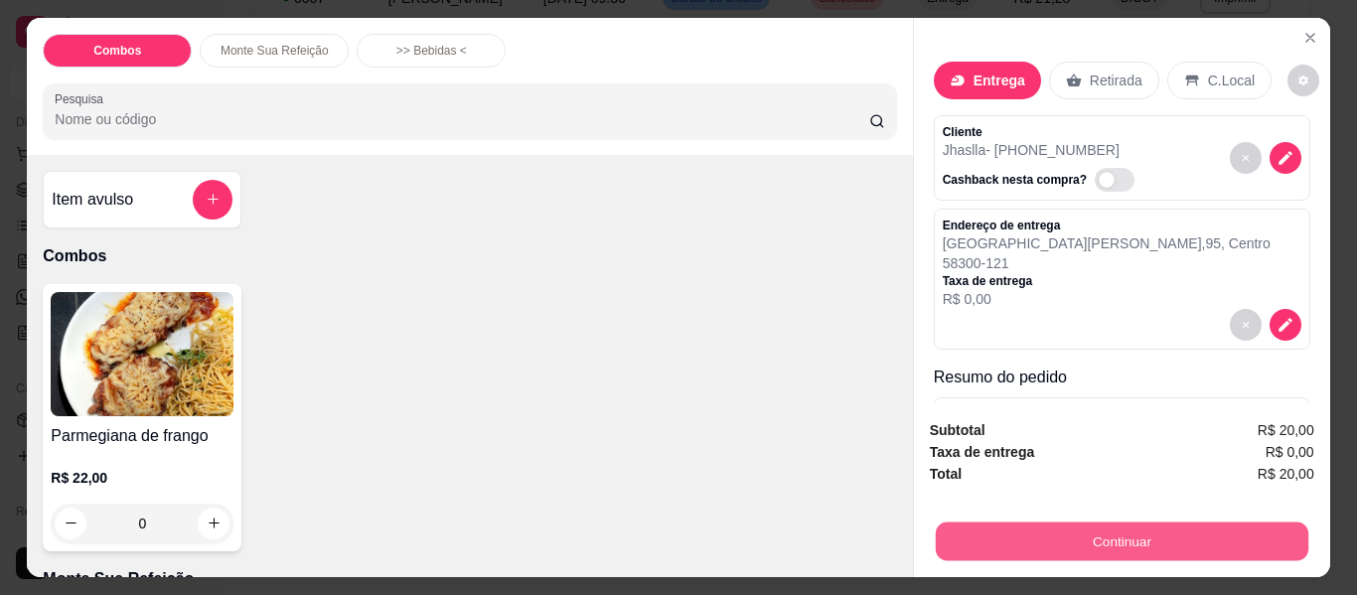
click at [1002, 527] on button "Continuar" at bounding box center [1121, 542] width 373 height 39
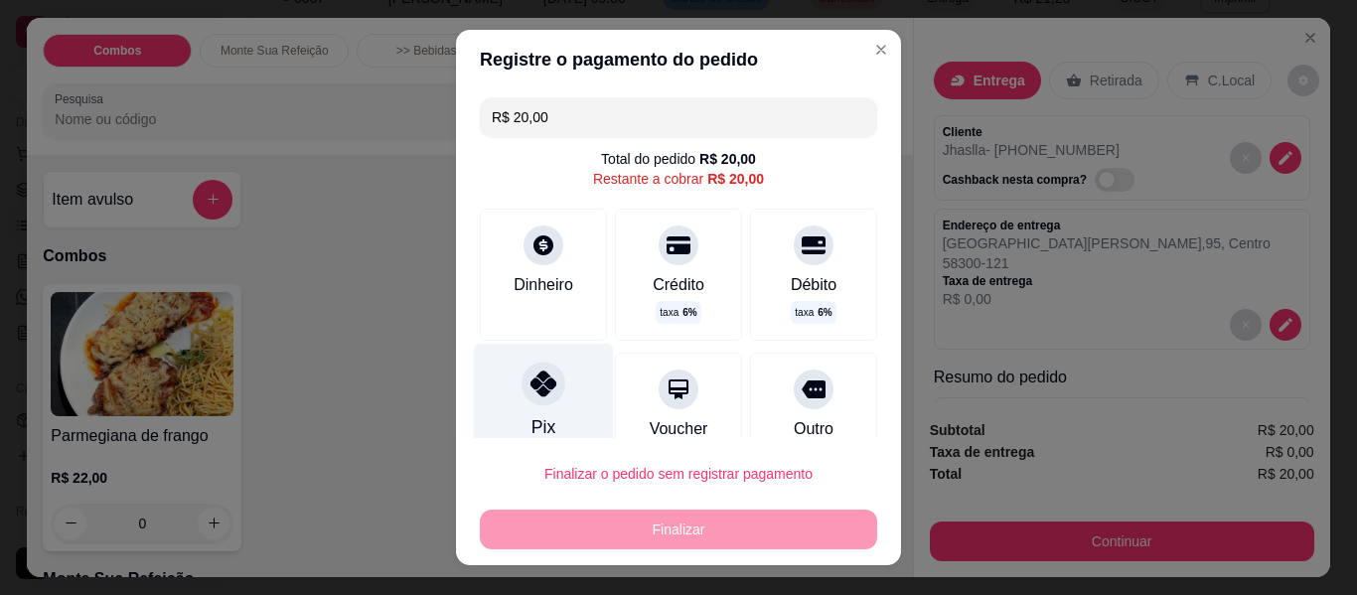
click at [527, 399] on div at bounding box center [544, 384] width 44 height 44
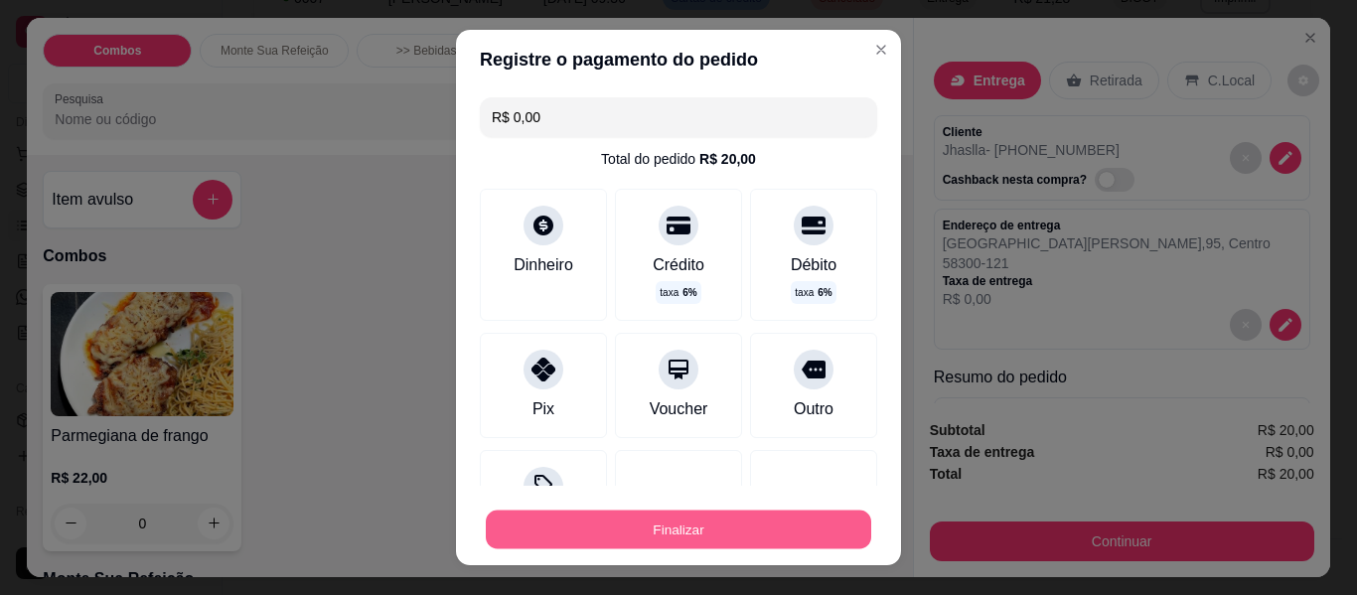
click at [663, 527] on button "Finalizar" at bounding box center [678, 530] width 385 height 39
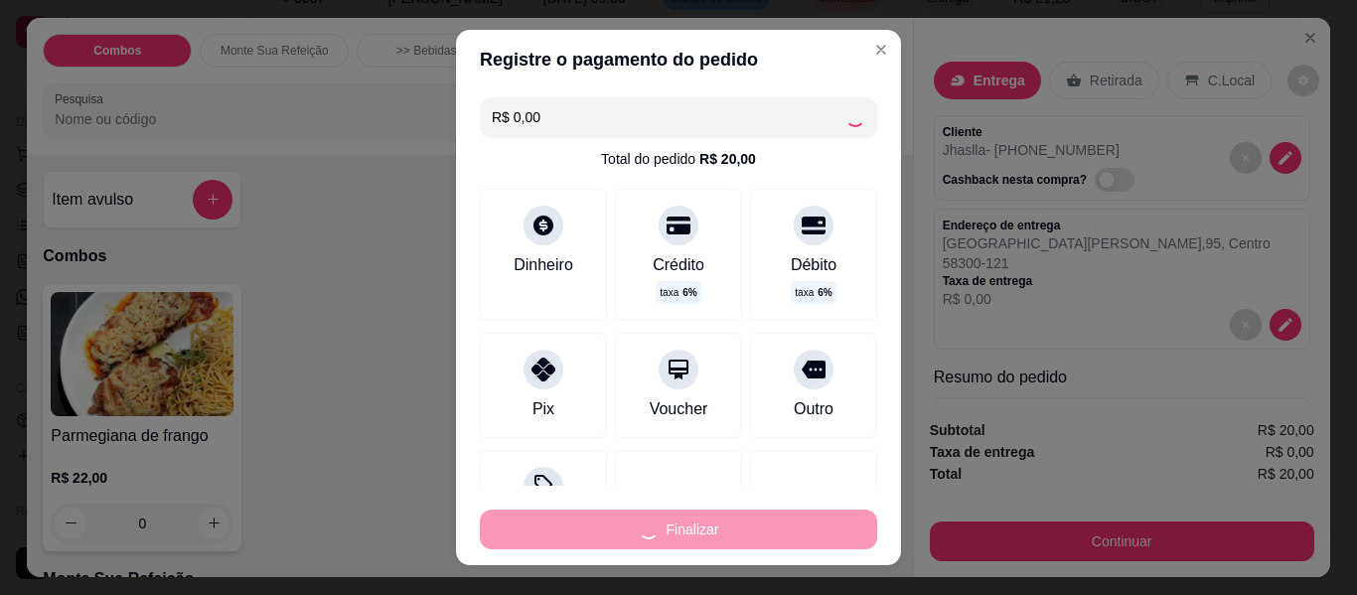
type input "-R$ 20,00"
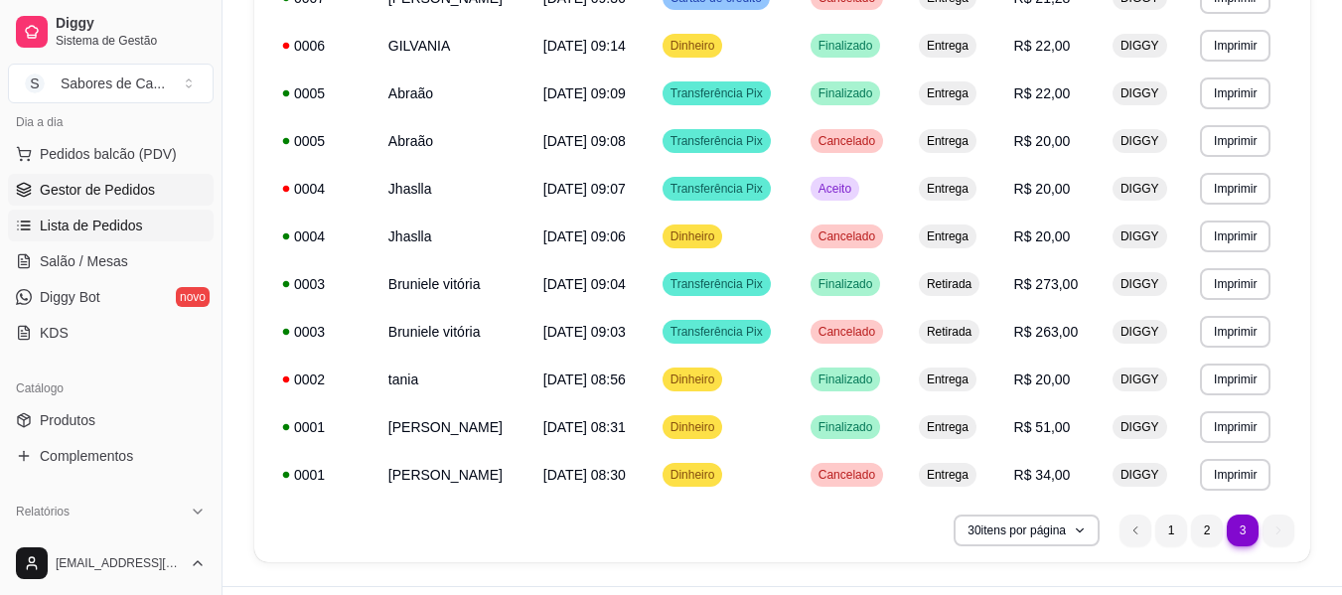
click at [145, 200] on link "Gestor de Pedidos" at bounding box center [111, 190] width 206 height 32
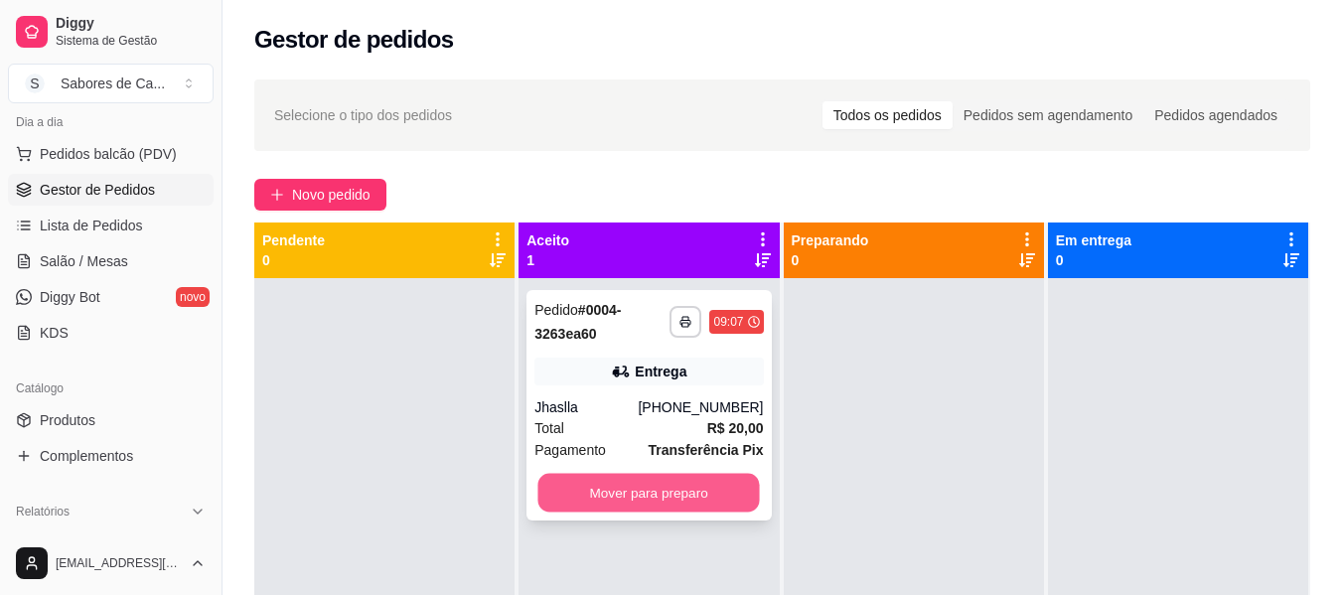
click at [699, 491] on button "Mover para preparo" at bounding box center [649, 493] width 222 height 39
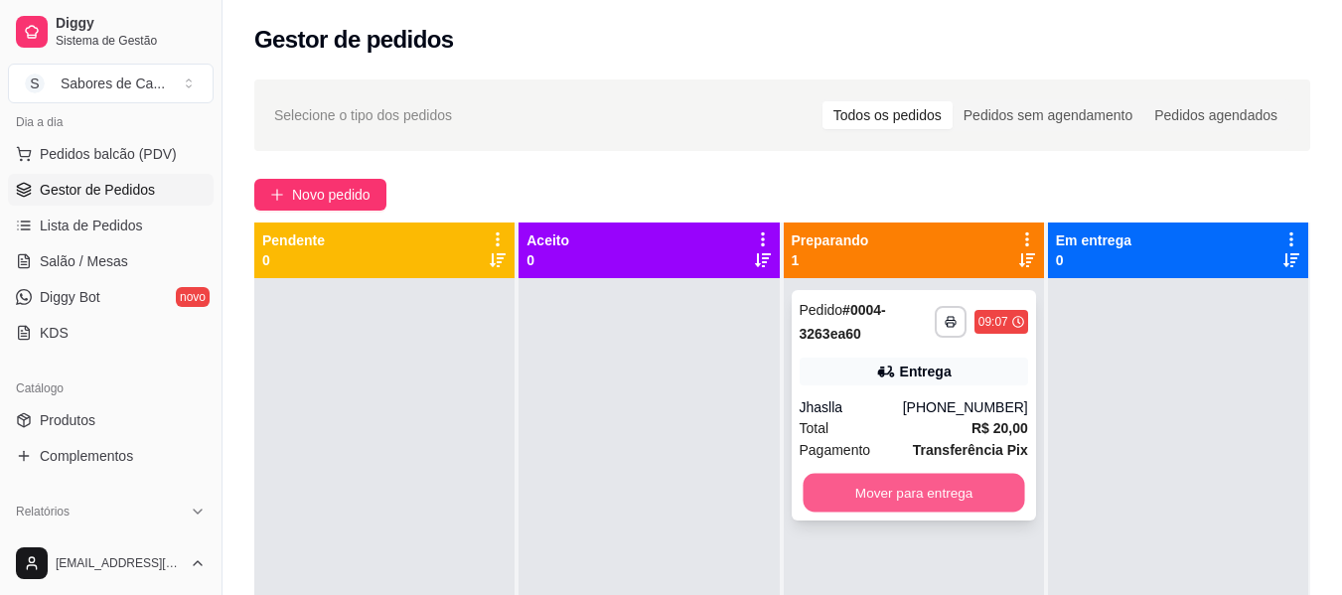
click at [886, 487] on button "Mover para entrega" at bounding box center [914, 493] width 222 height 39
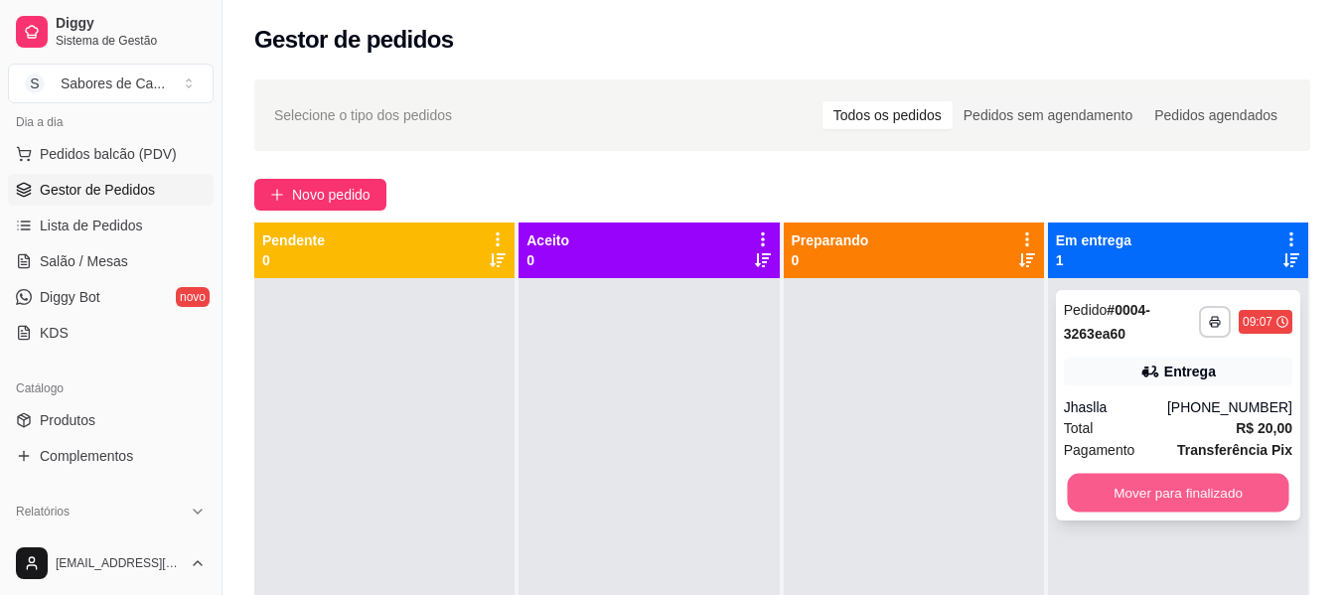
click at [1100, 494] on button "Mover para finalizado" at bounding box center [1178, 493] width 222 height 39
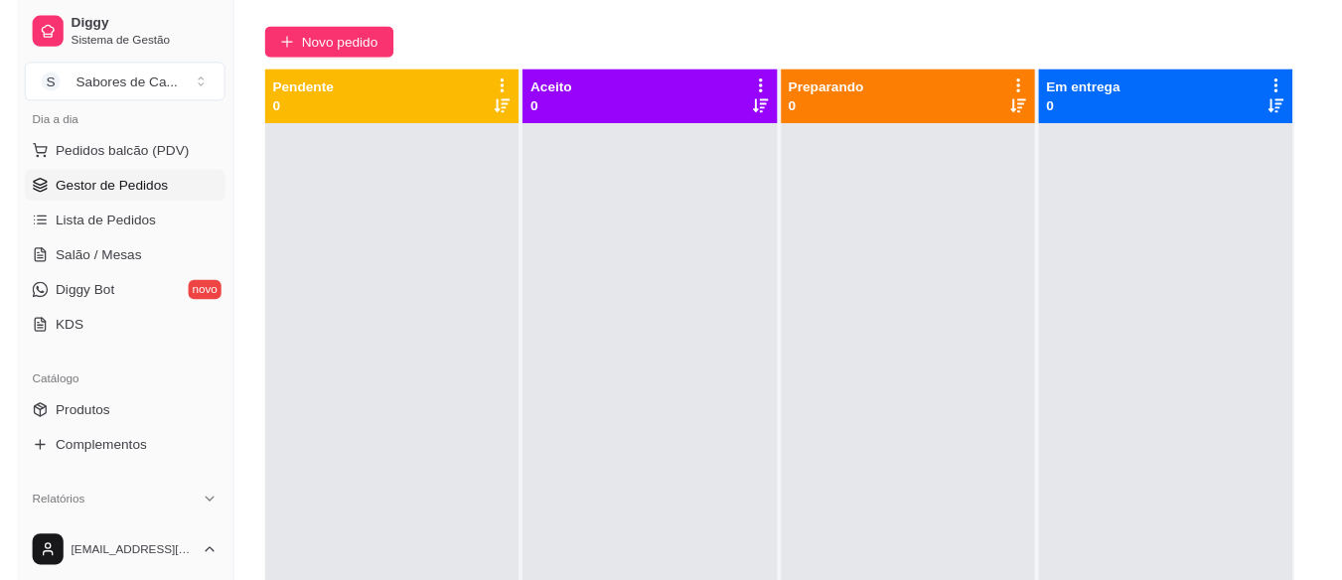
scroll to position [158, 0]
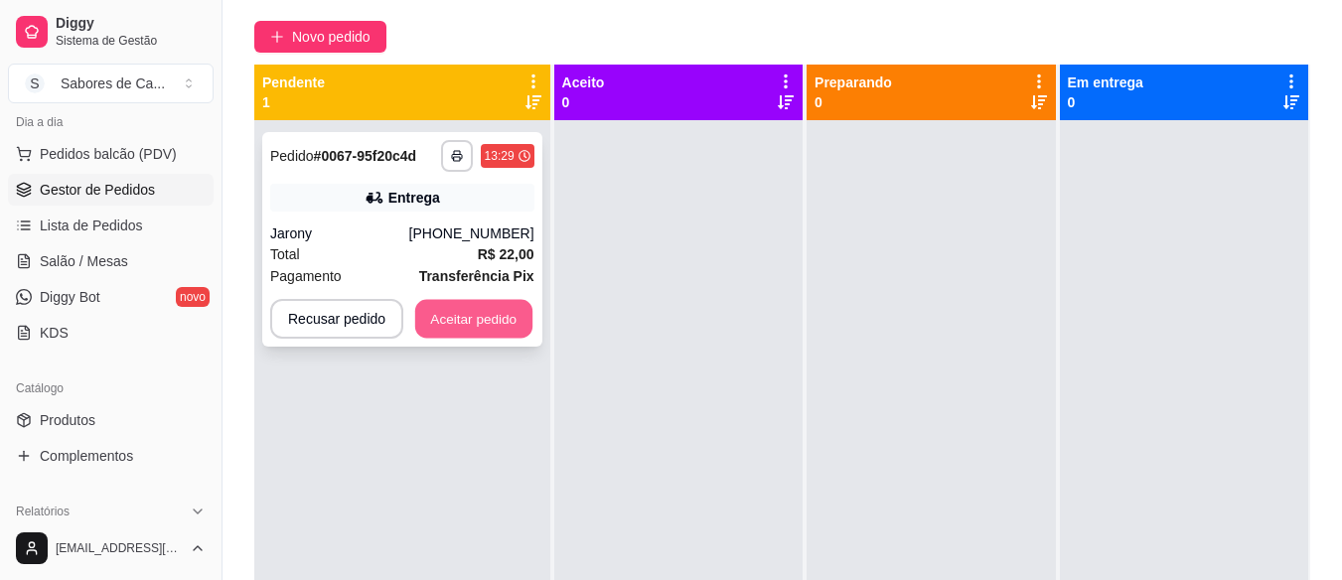
click at [464, 317] on button "Aceitar pedido" at bounding box center [473, 319] width 117 height 39
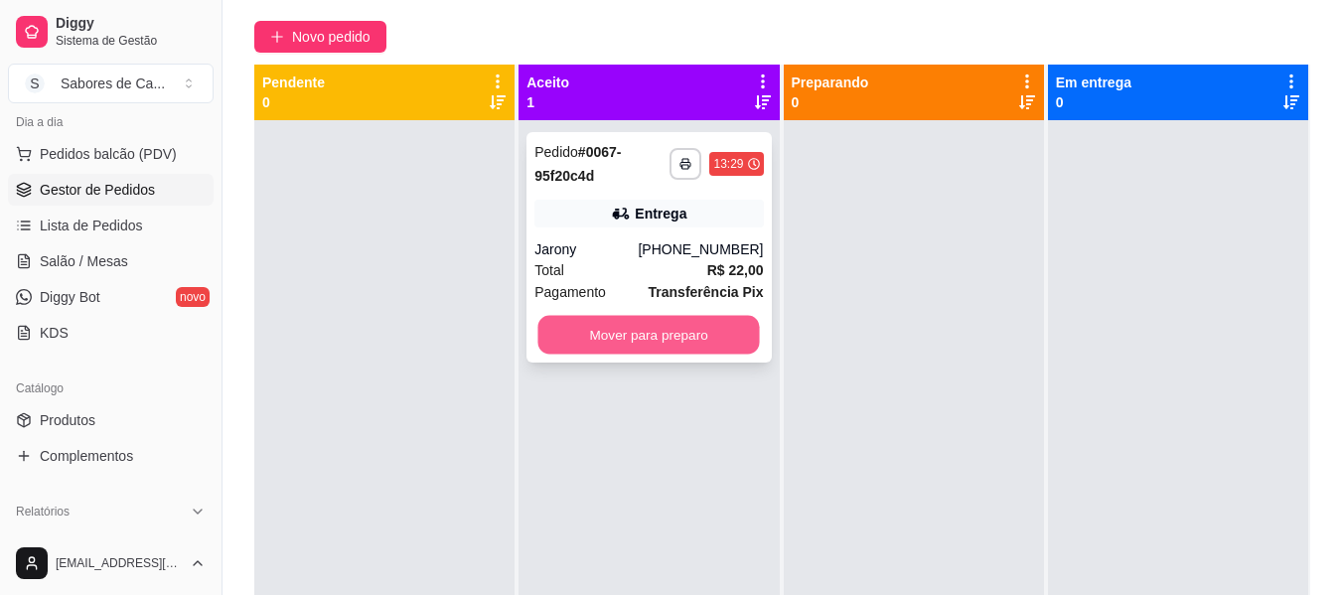
click at [698, 328] on button "Mover para preparo" at bounding box center [649, 335] width 222 height 39
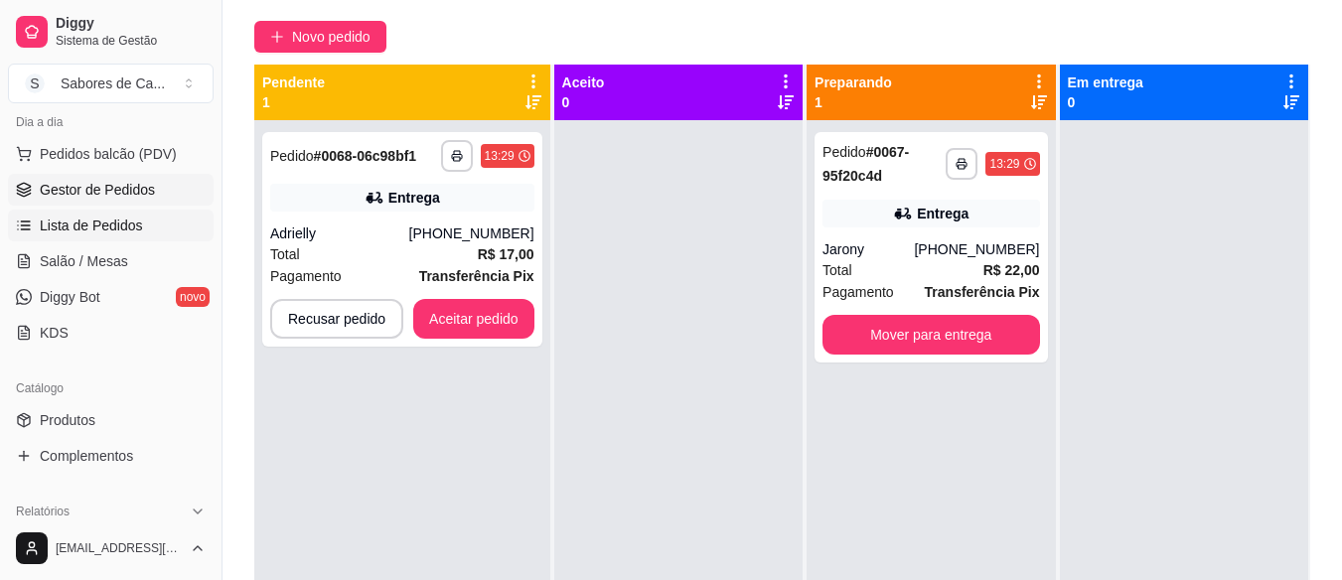
click at [139, 235] on link "Lista de Pedidos" at bounding box center [111, 226] width 206 height 32
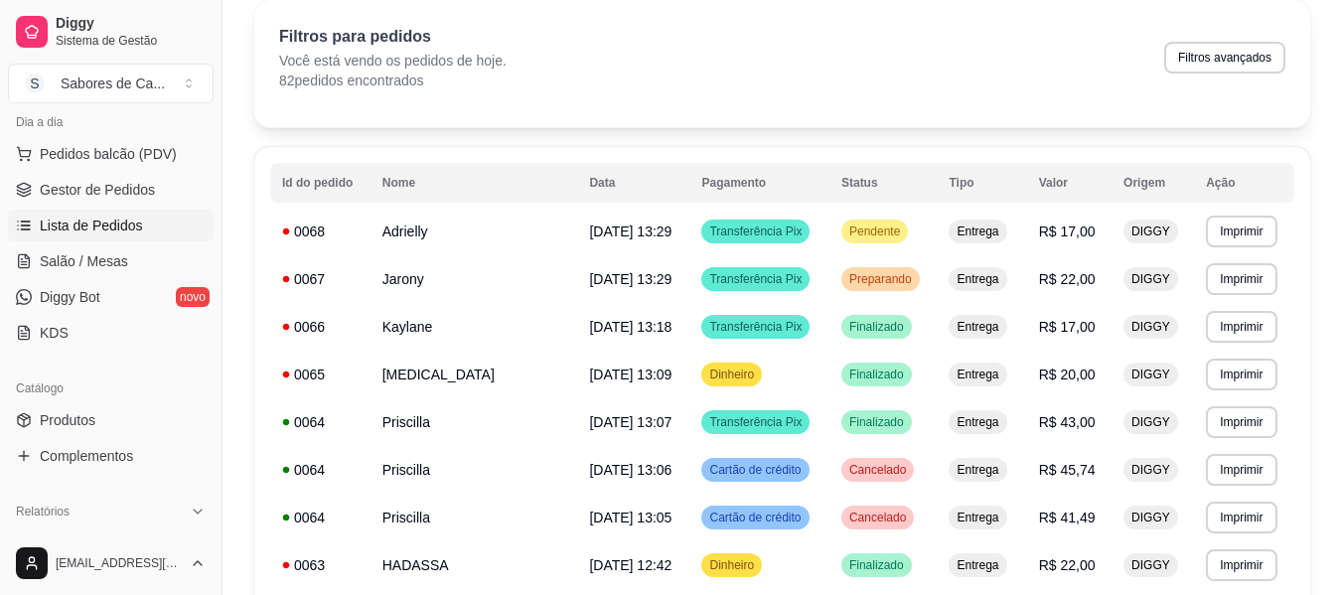
scroll to position [86, 0]
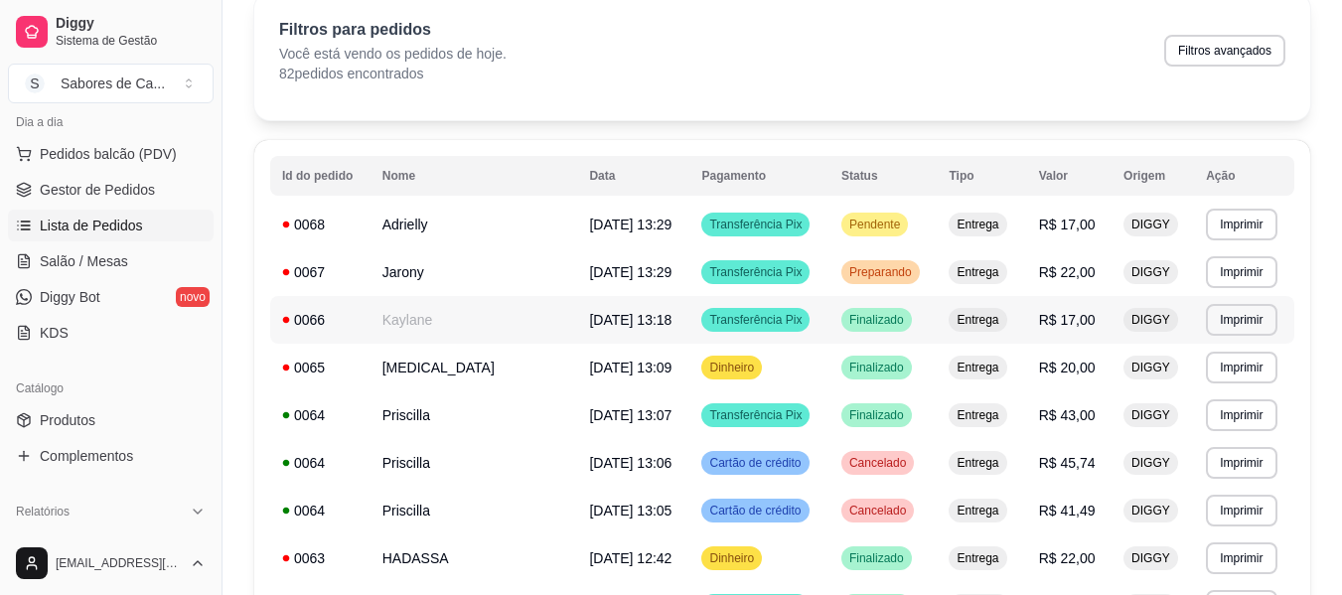
click at [952, 309] on td "Entrega" at bounding box center [981, 320] width 89 height 48
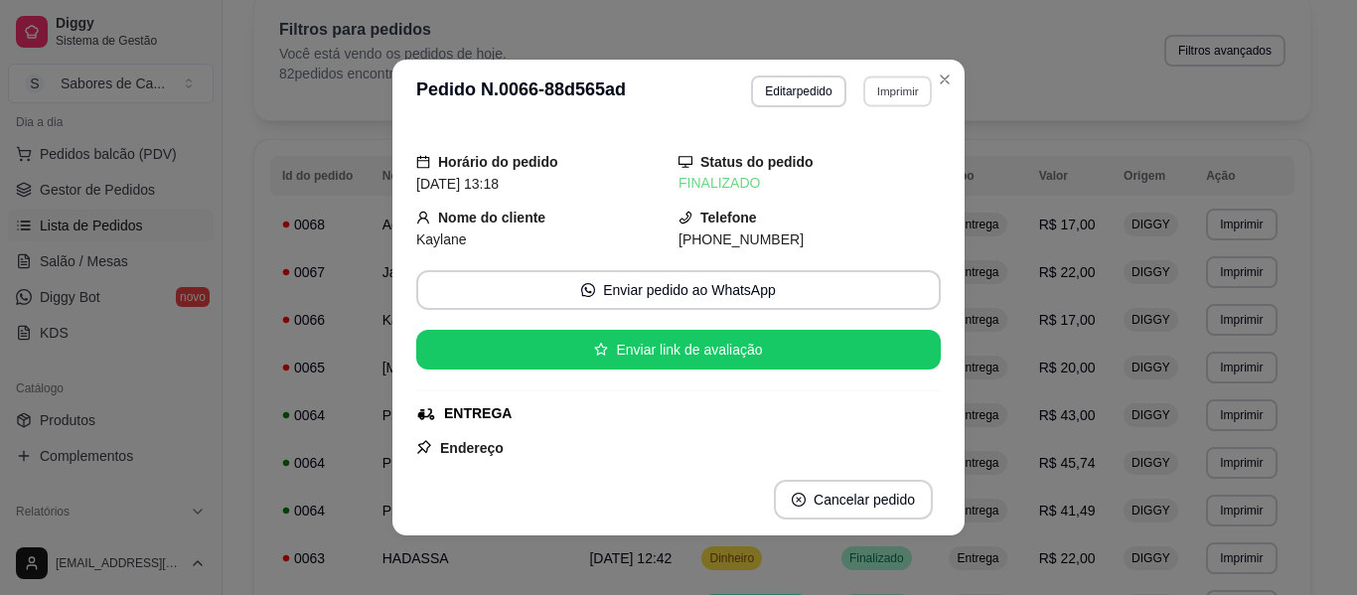
click at [878, 88] on button "Imprimir" at bounding box center [897, 91] width 69 height 31
click at [865, 168] on button "IMPRESSORA" at bounding box center [854, 160] width 139 height 31
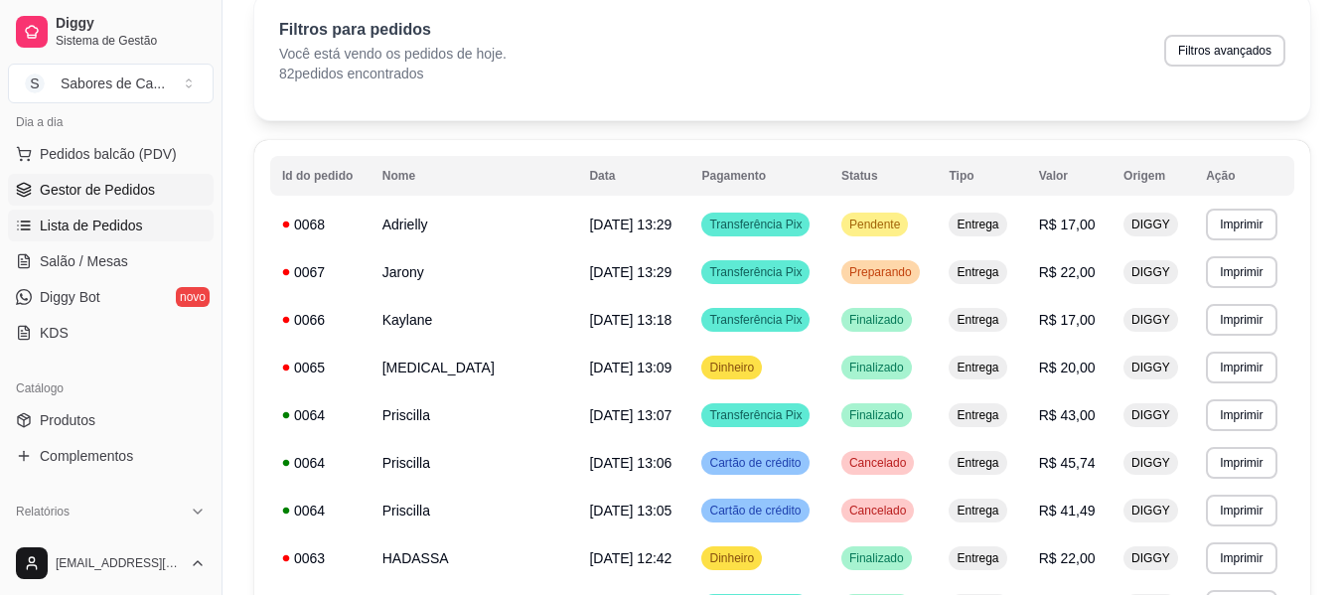
click at [130, 193] on span "Gestor de Pedidos" at bounding box center [97, 190] width 115 height 20
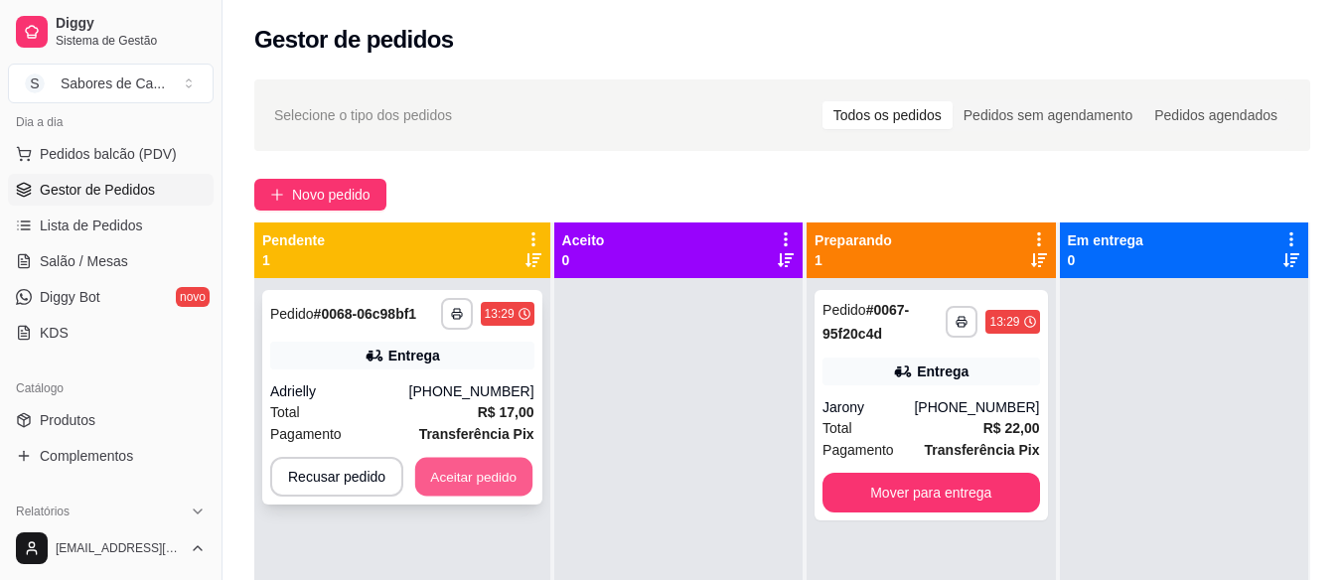
click at [463, 488] on button "Aceitar pedido" at bounding box center [473, 477] width 117 height 39
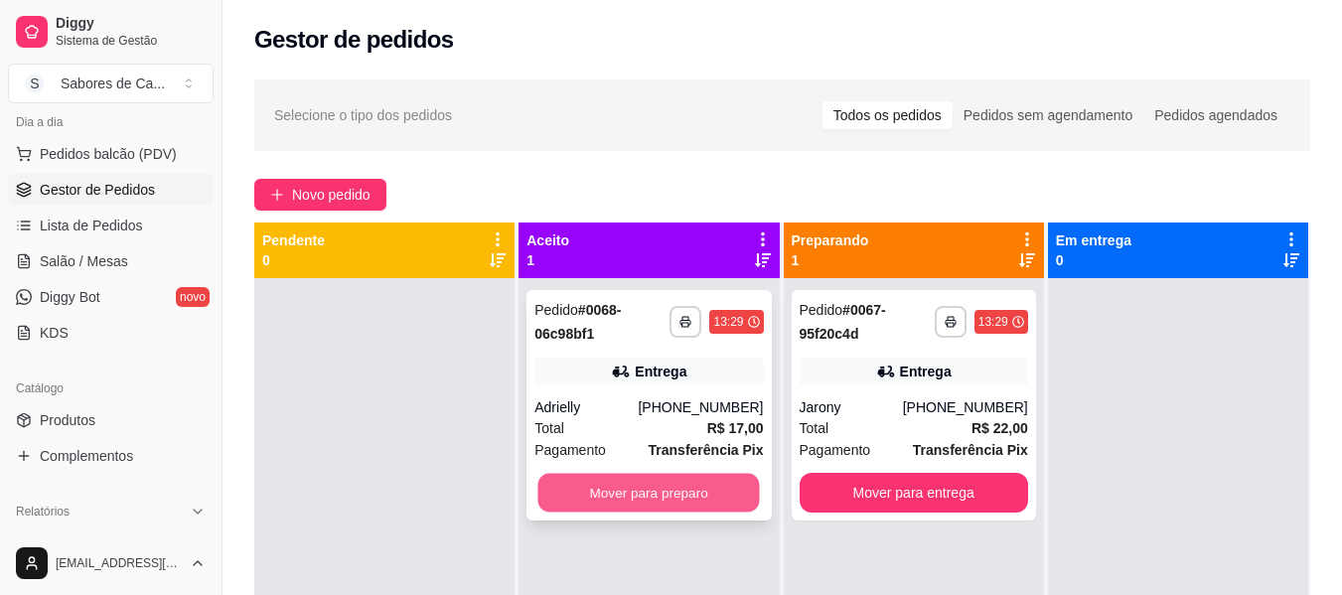
click at [706, 501] on button "Mover para preparo" at bounding box center [649, 493] width 222 height 39
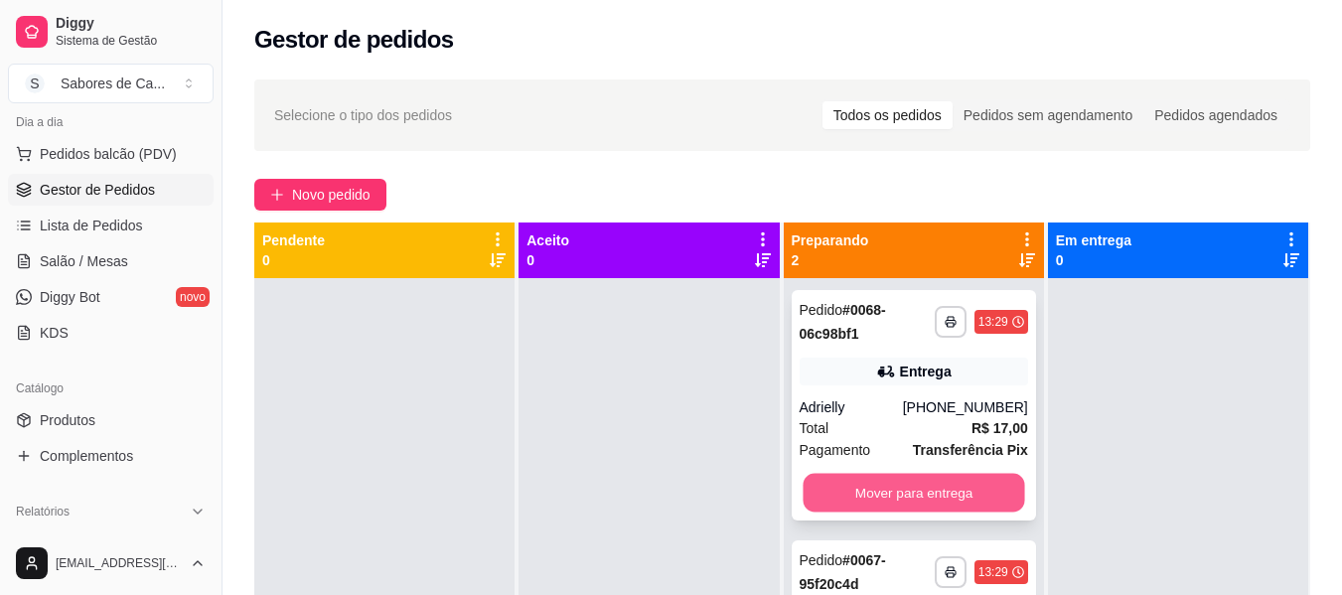
click at [873, 508] on button "Mover para entrega" at bounding box center [914, 493] width 222 height 39
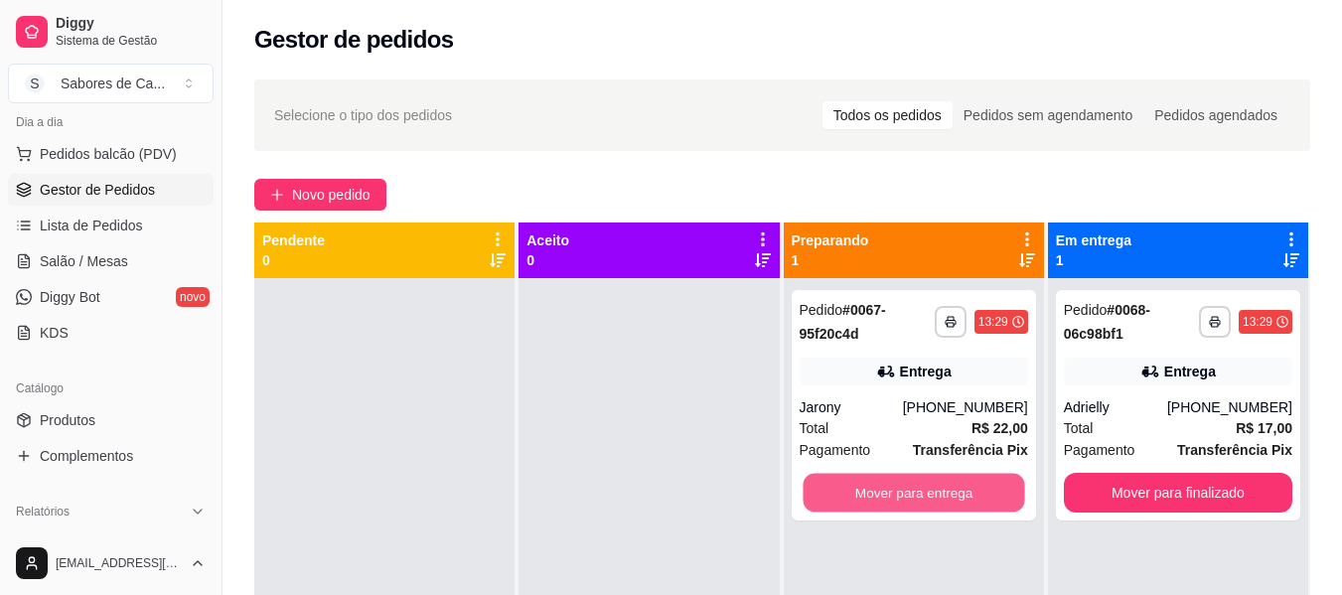
click at [873, 508] on button "Mover para entrega" at bounding box center [914, 493] width 222 height 39
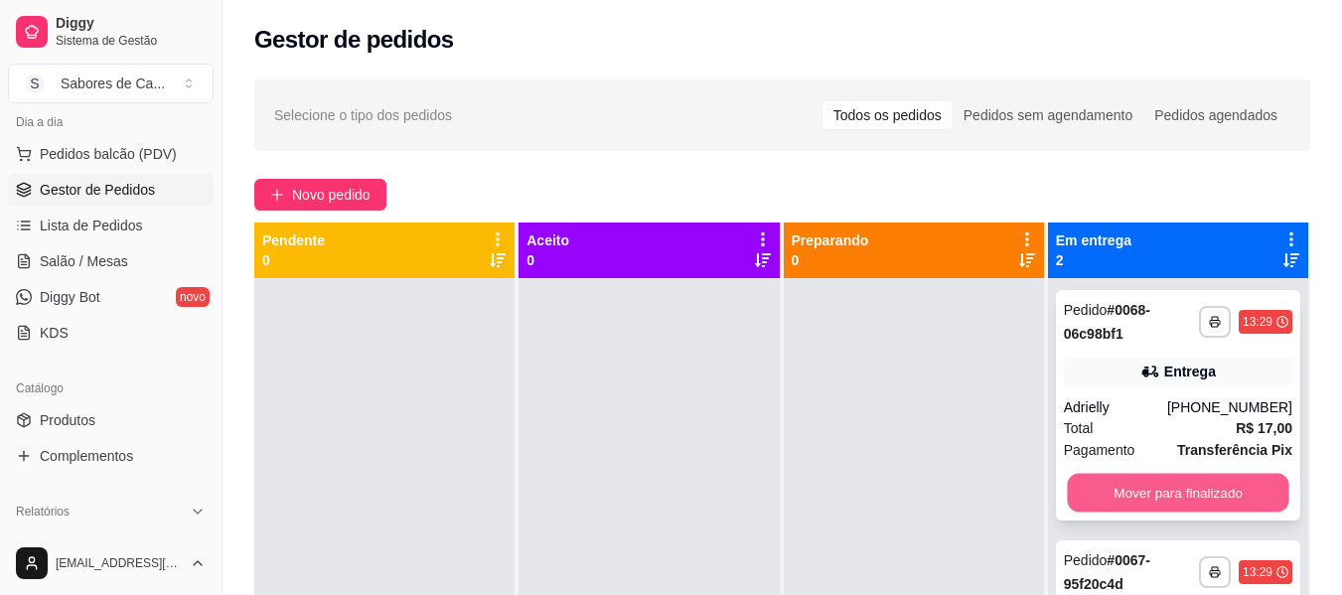
click at [1108, 492] on button "Mover para finalizado" at bounding box center [1178, 493] width 222 height 39
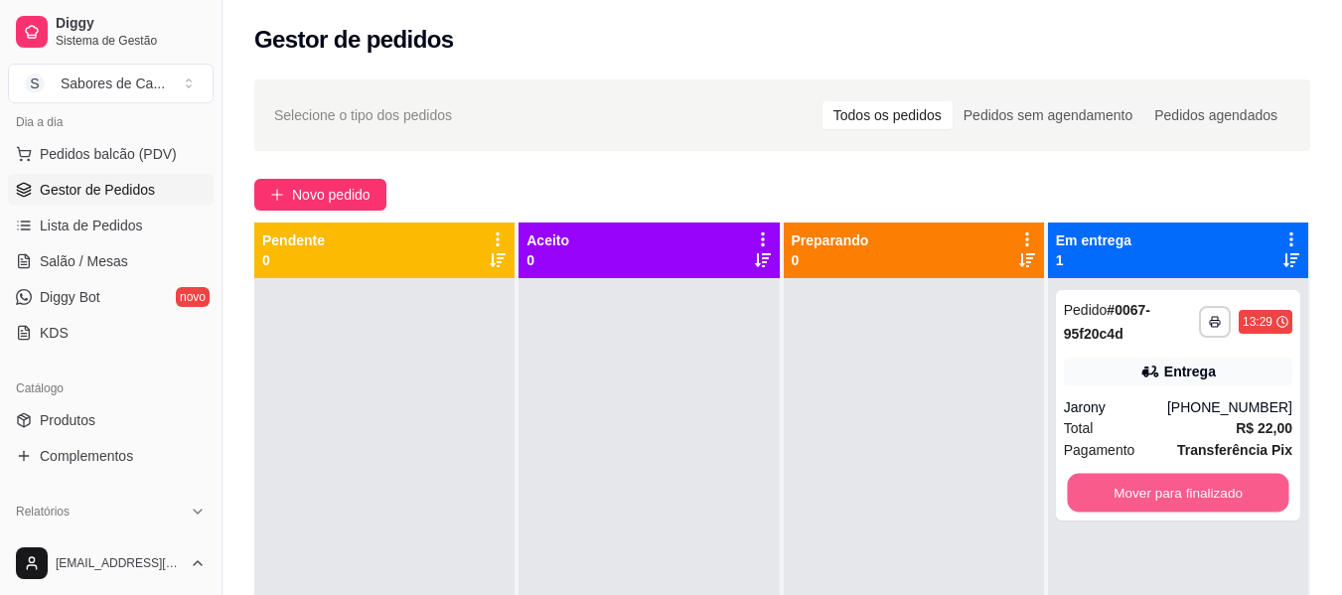
click at [1108, 492] on button "Mover para finalizado" at bounding box center [1178, 493] width 222 height 39
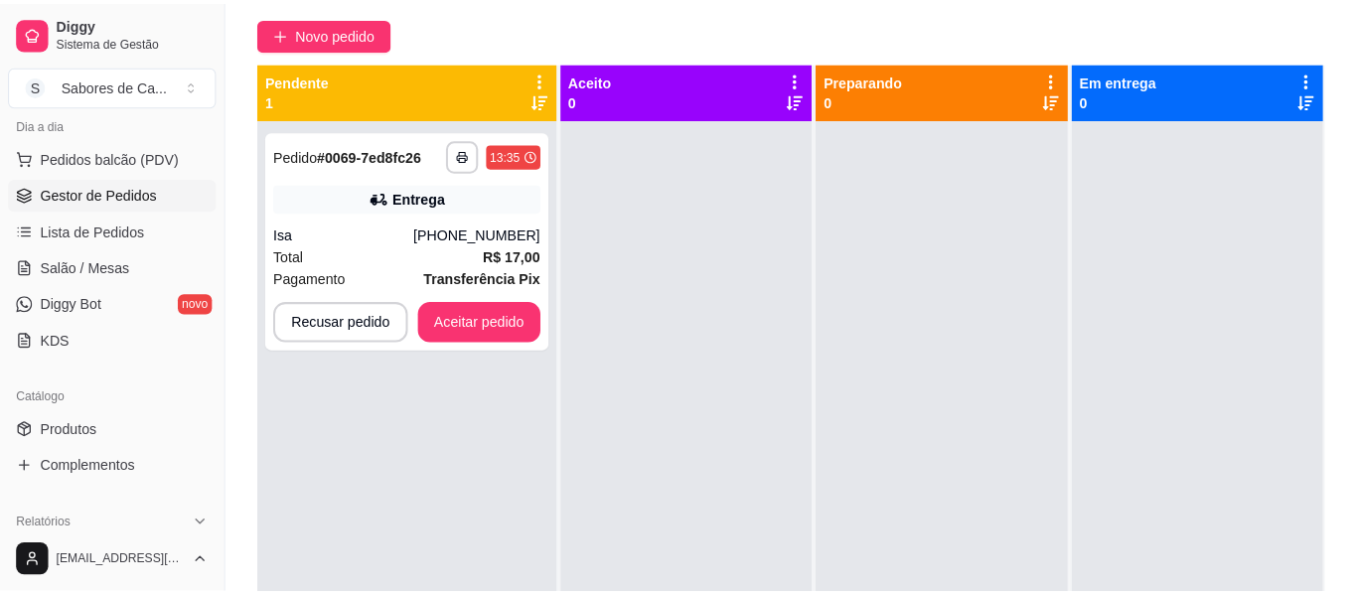
scroll to position [166, 0]
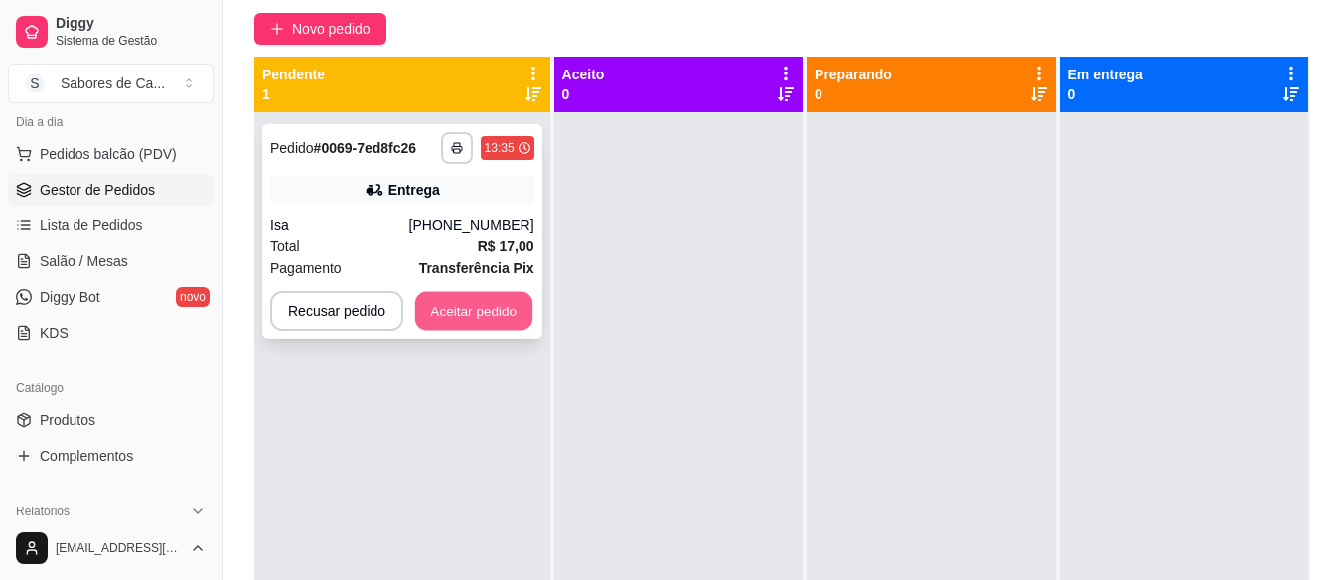
click at [487, 308] on button "Aceitar pedido" at bounding box center [473, 311] width 117 height 39
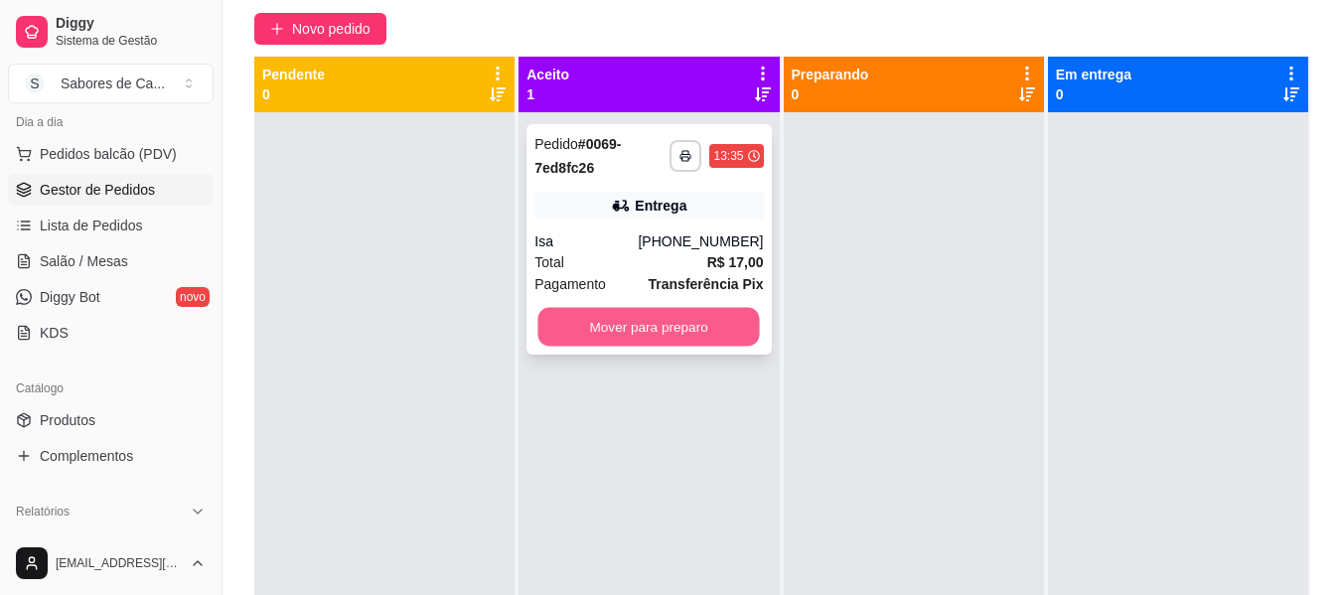
click at [663, 311] on button "Mover para preparo" at bounding box center [649, 327] width 222 height 39
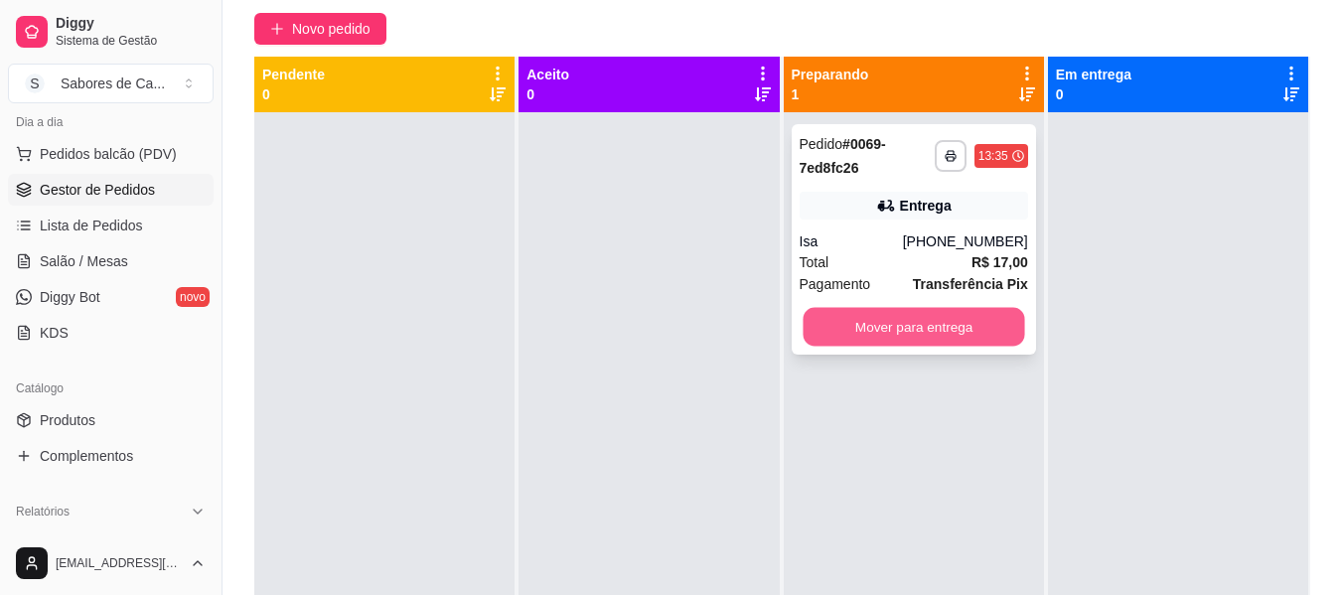
click at [904, 332] on button "Mover para entrega" at bounding box center [914, 327] width 222 height 39
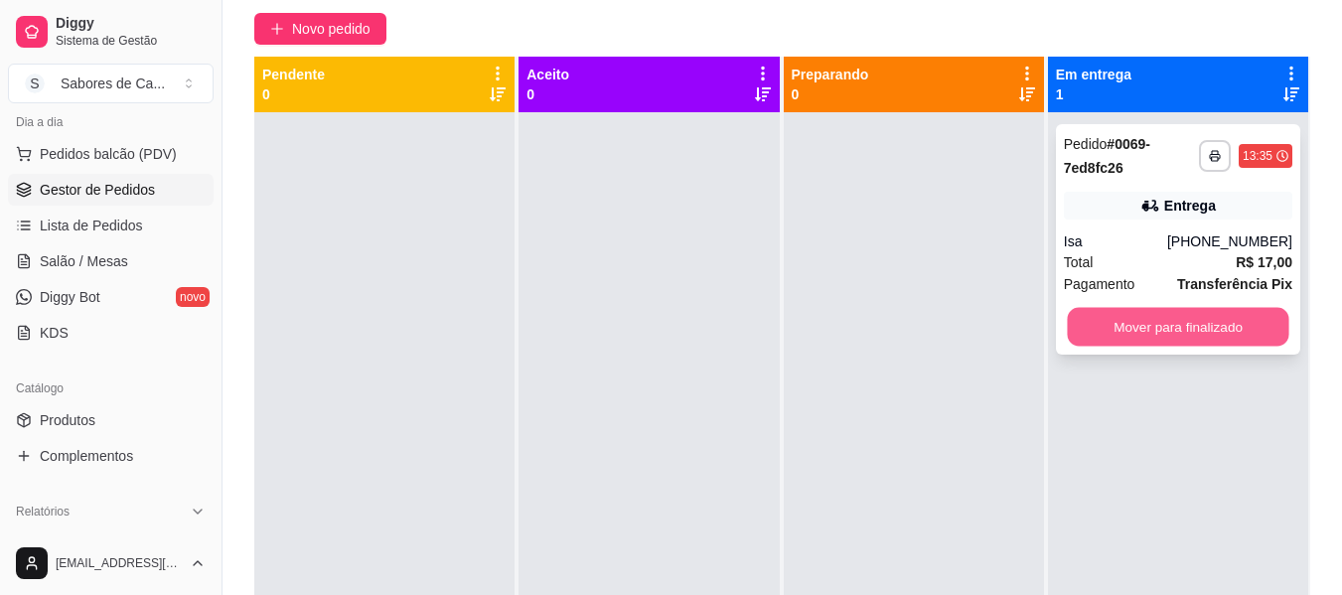
click at [1169, 320] on button "Mover para finalizado" at bounding box center [1178, 327] width 222 height 39
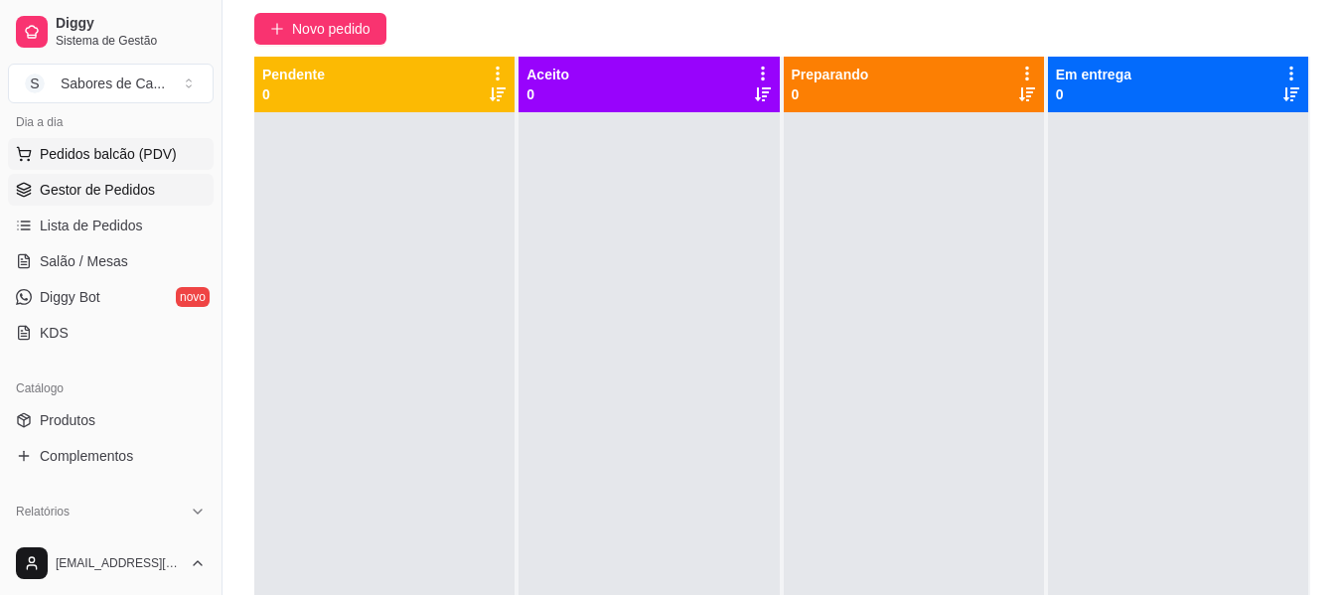
click at [155, 152] on span "Pedidos balcão (PDV)" at bounding box center [108, 154] width 137 height 20
